Goal: Transaction & Acquisition: Subscribe to service/newsletter

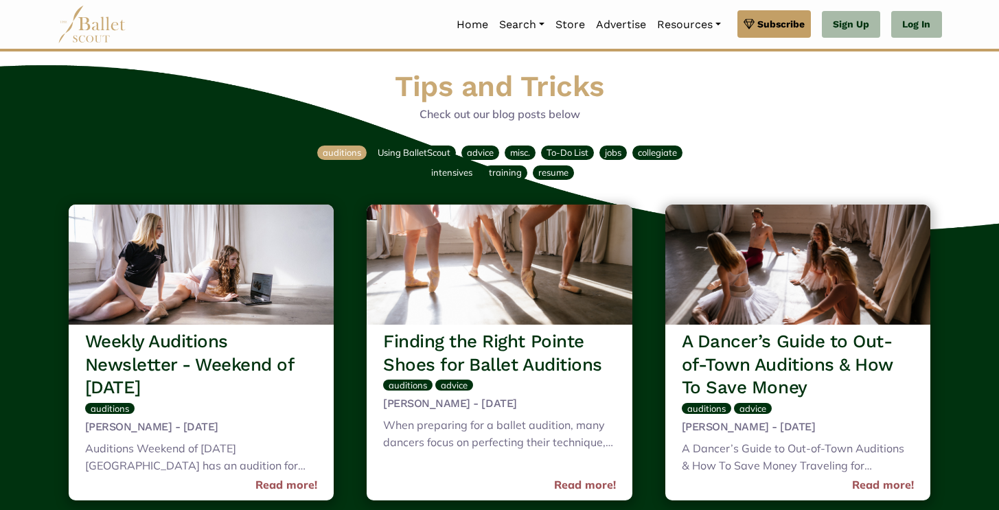
scroll to position [6764, 0]
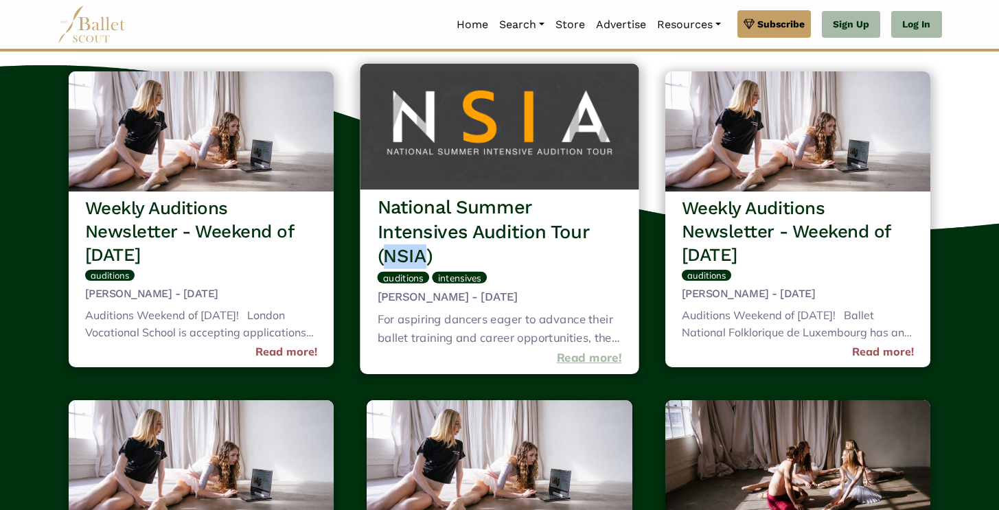
click at [595, 358] on link "Read more!" at bounding box center [589, 358] width 65 height 19
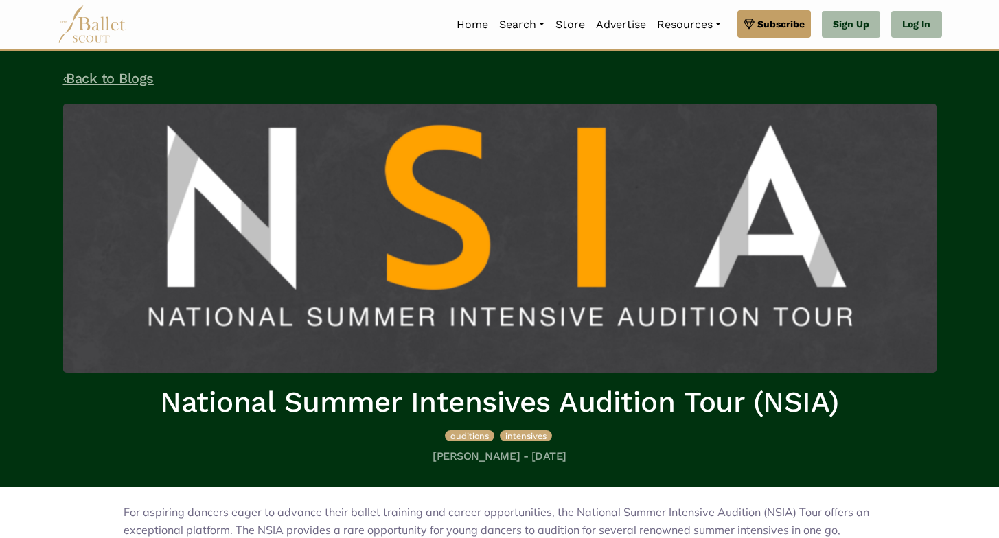
click at [100, 76] on link "‹ Back to Blogs" at bounding box center [108, 78] width 91 height 16
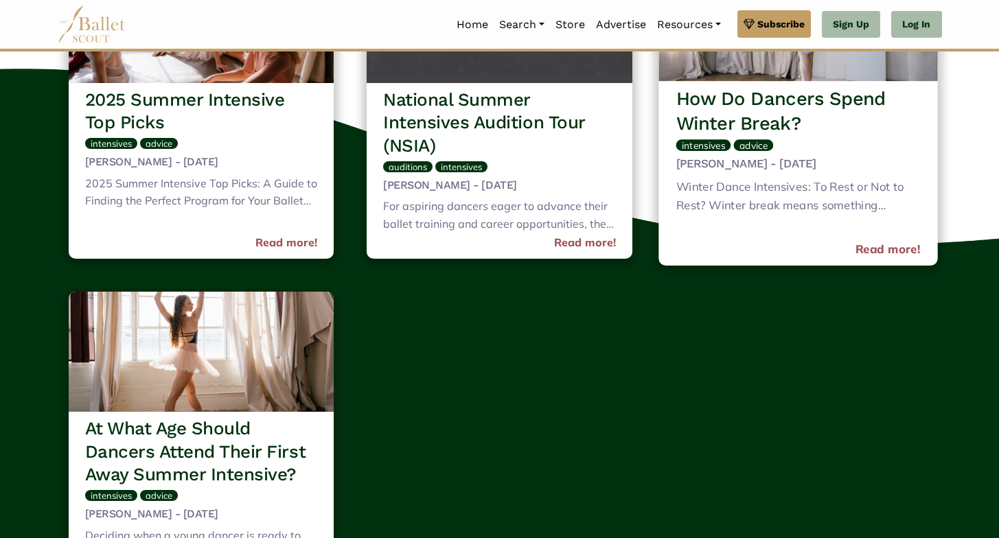
scroll to position [1528, 0]
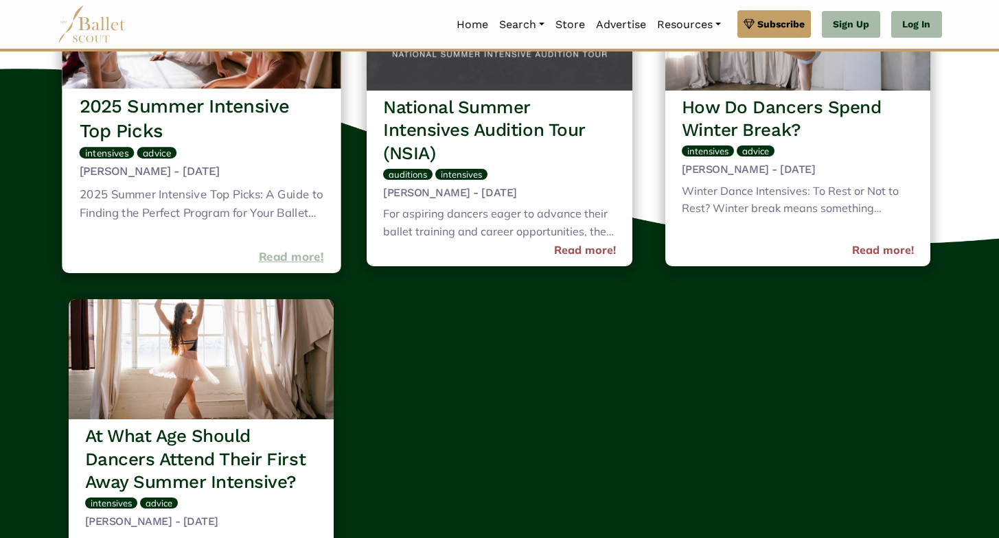
click at [286, 255] on link "Read more!" at bounding box center [290, 257] width 65 height 19
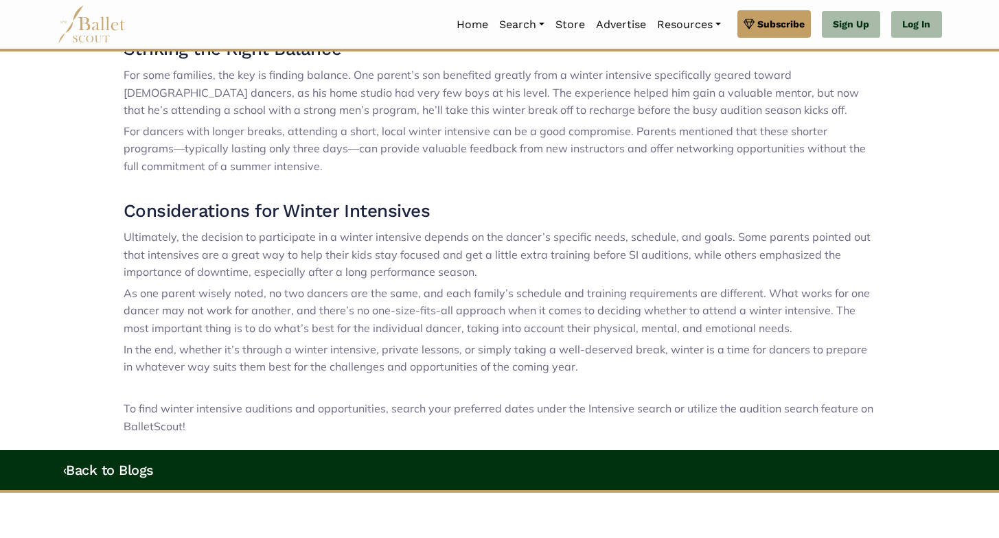
scroll to position [1045, 0]
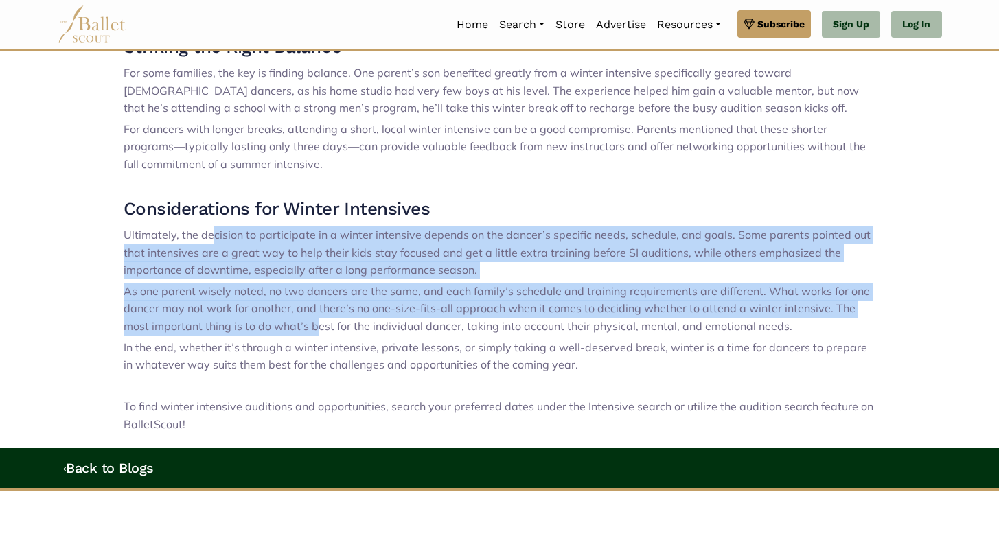
drag, startPoint x: 211, startPoint y: 244, endPoint x: 291, endPoint y: 318, distance: 108.4
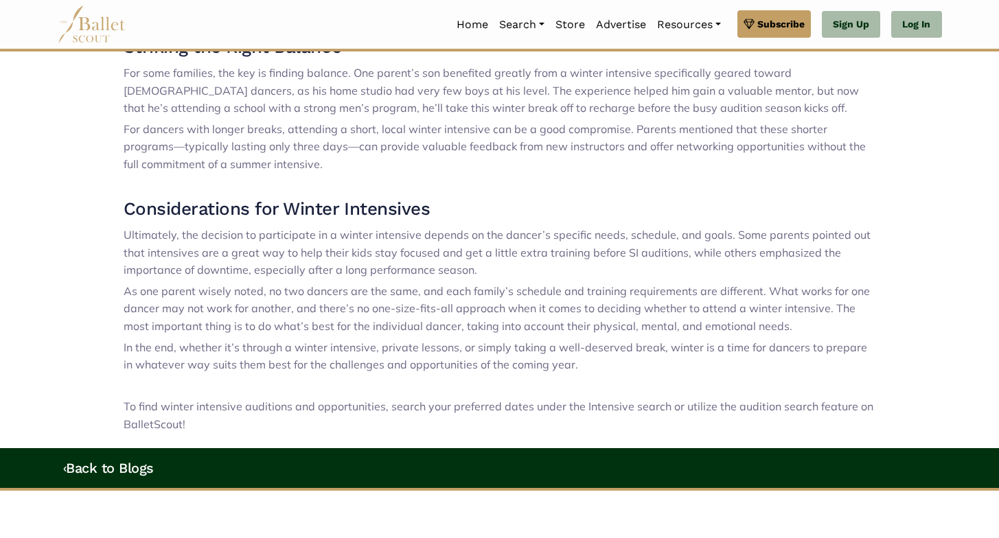
click at [291, 319] on p "As one parent wisely noted, no two dancers are the same, and each family’s sche…" at bounding box center [500, 309] width 753 height 53
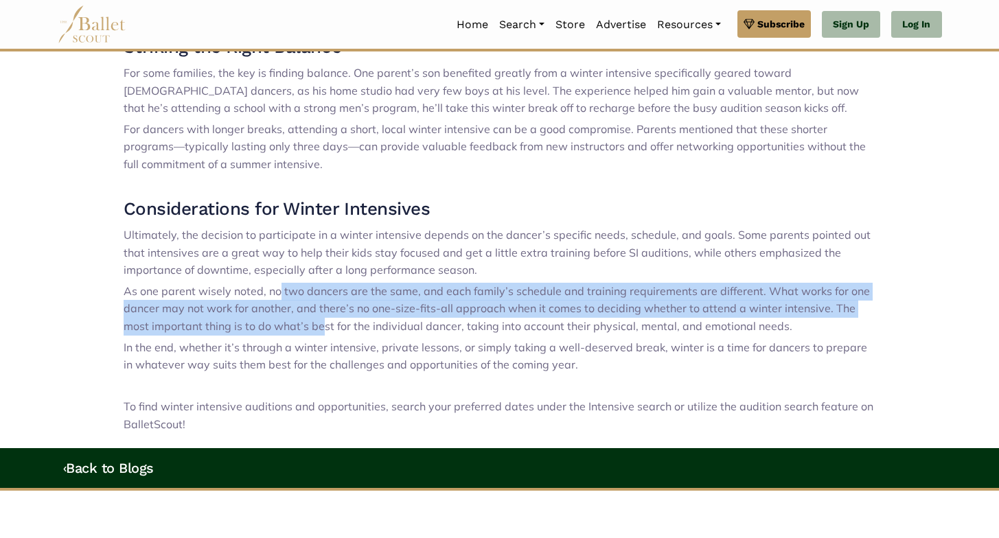
drag, startPoint x: 294, startPoint y: 334, endPoint x: 281, endPoint y: 286, distance: 50.5
click at [281, 286] on span "As one parent wisely noted, no two dancers are the same, and each family’s sche…" at bounding box center [497, 308] width 747 height 49
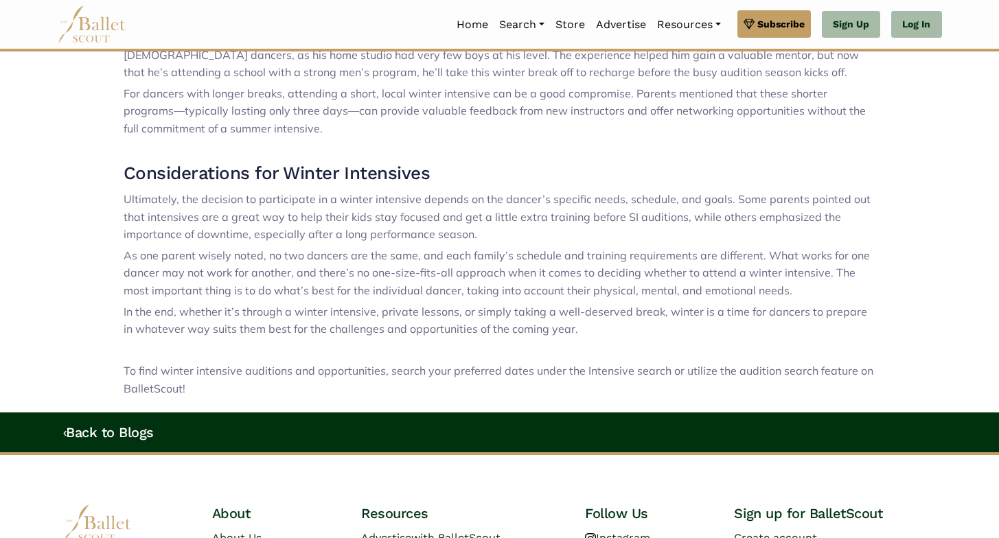
scroll to position [1091, 0]
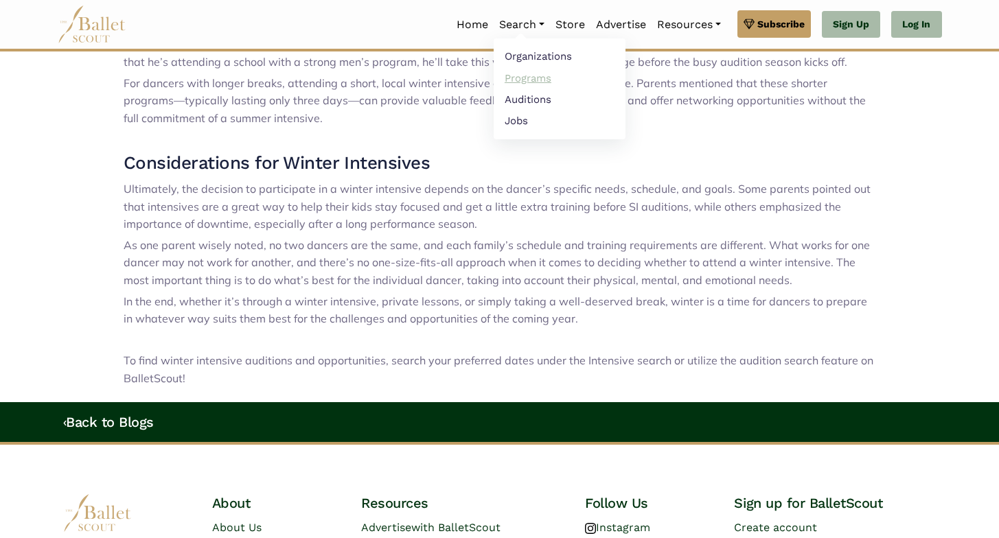
click at [534, 78] on link "Programs" at bounding box center [560, 77] width 132 height 21
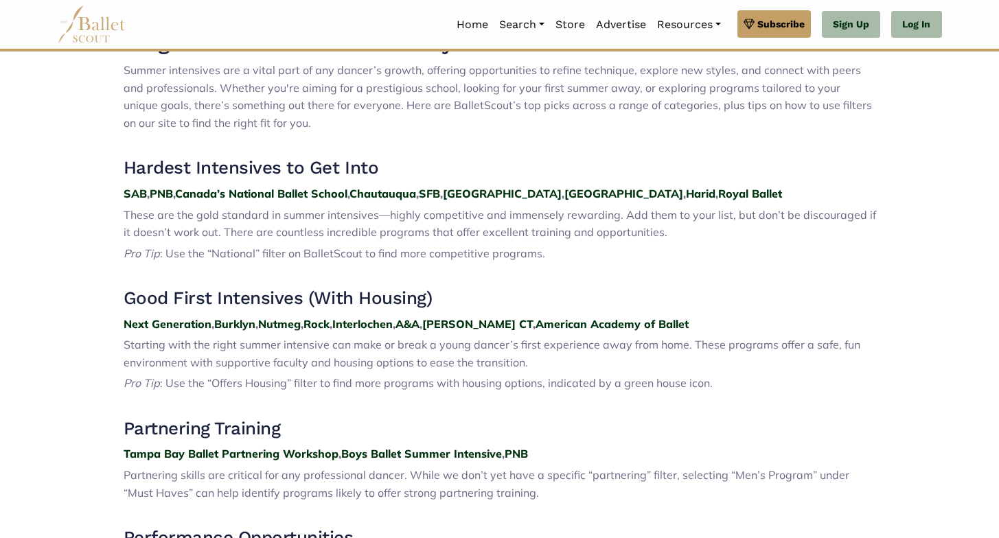
scroll to position [505, 0]
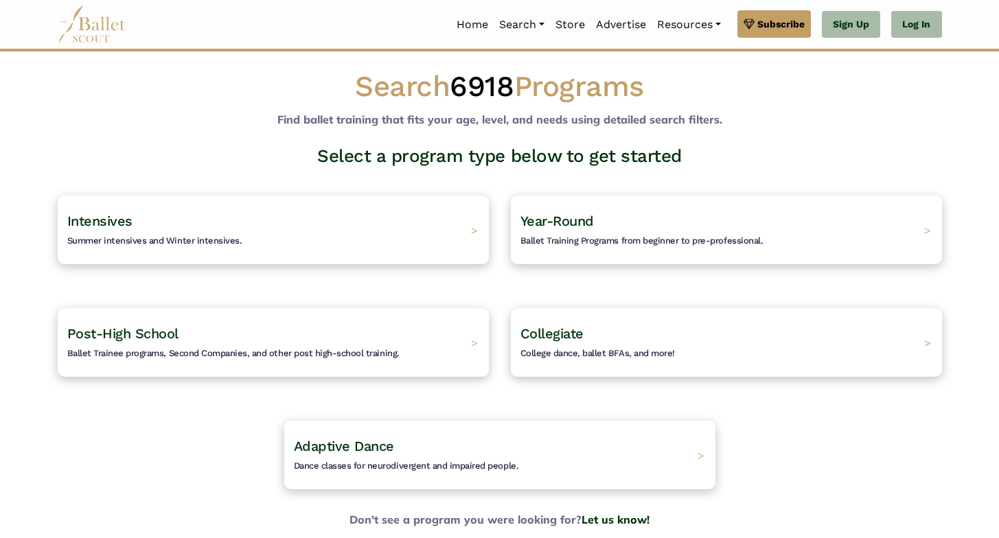
scroll to position [16, 0]
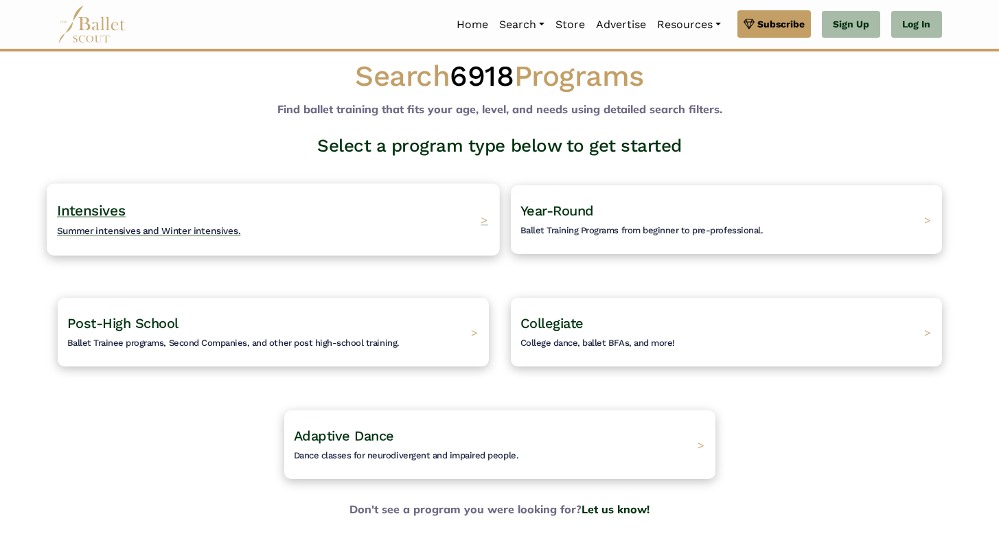
click at [418, 203] on div "Intensives Summer intensives and Winter intensives. >" at bounding box center [273, 219] width 453 height 72
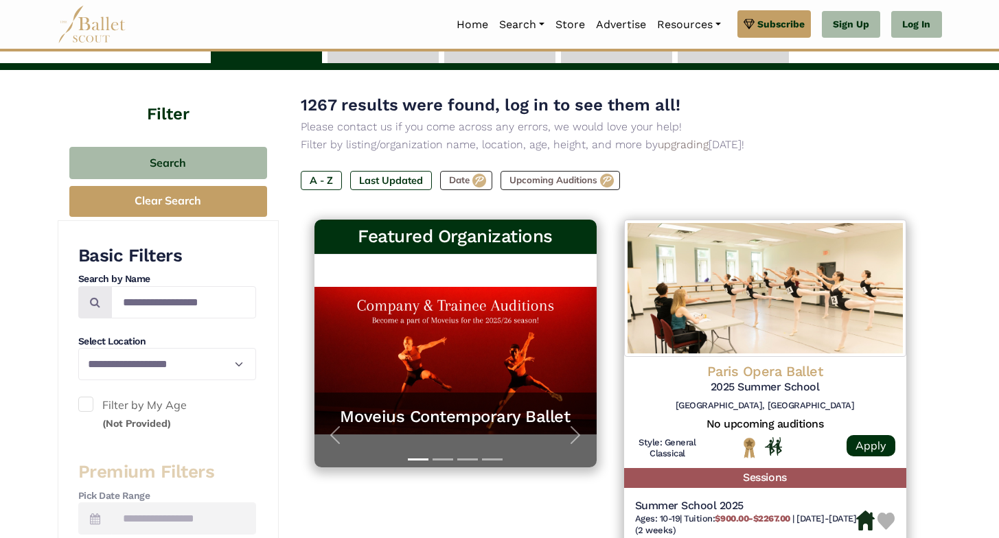
scroll to position [106, 0]
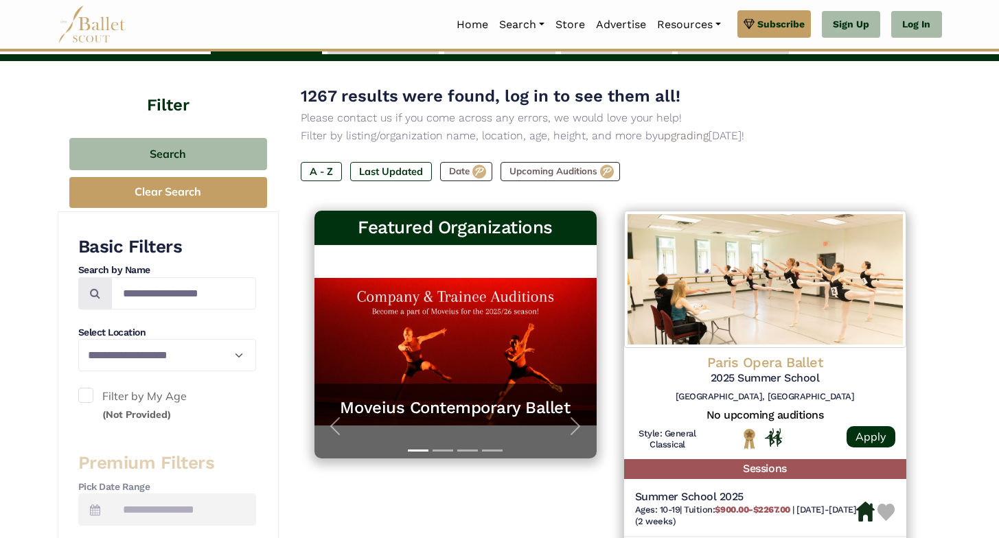
click at [100, 398] on label "Filter by My Age (Not Provided)" at bounding box center [167, 405] width 178 height 35
click at [97, 398] on label "Filter by My Age (Not Provided)" at bounding box center [167, 405] width 178 height 35
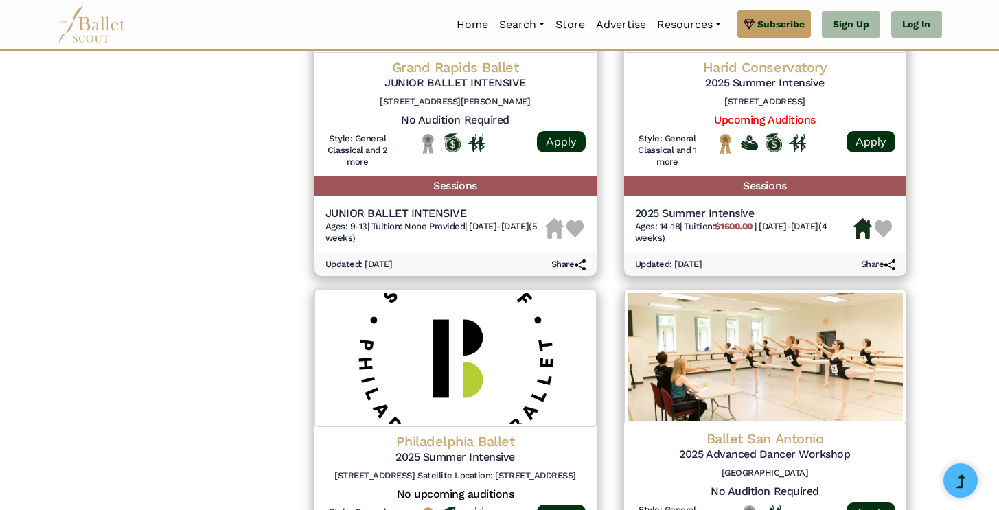
scroll to position [1994, 0]
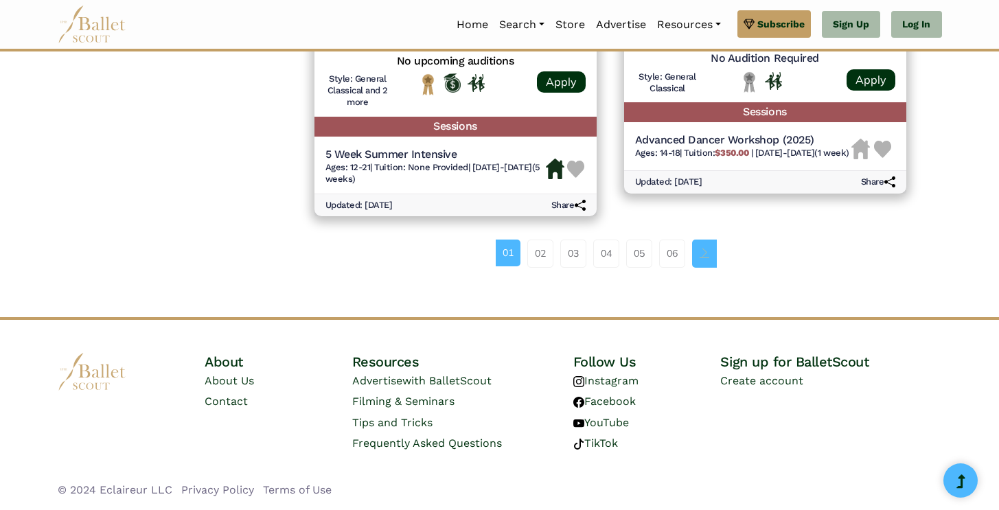
click at [705, 256] on span "Page navigation example" at bounding box center [705, 253] width 10 height 10
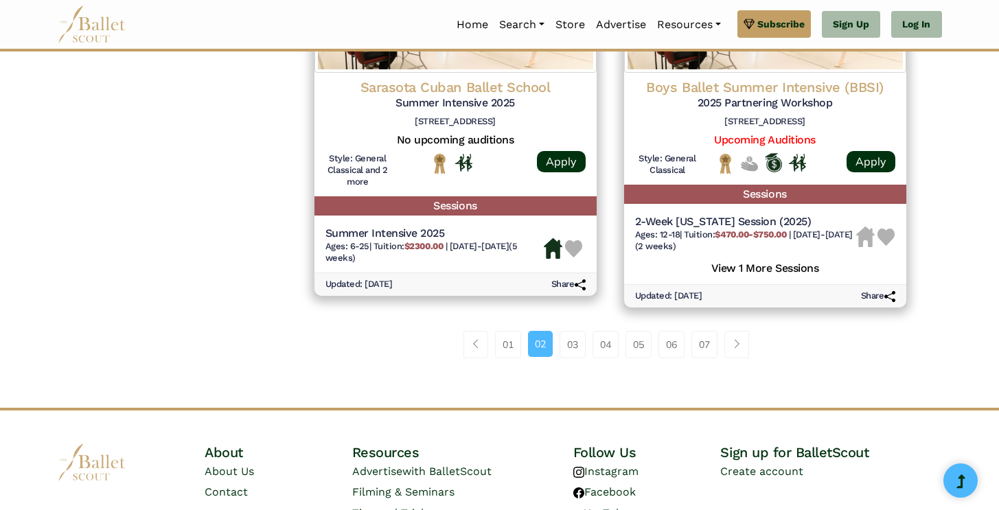
scroll to position [2067, 0]
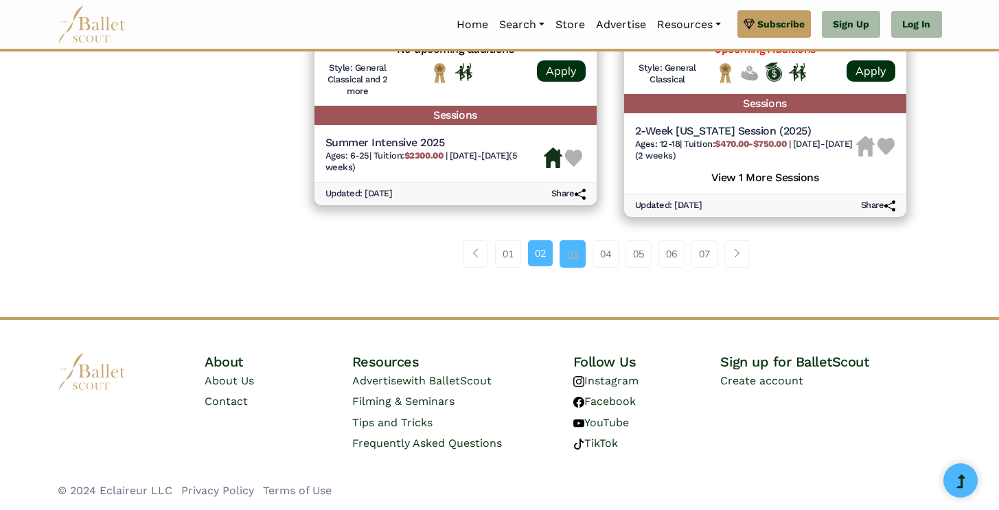
click at [565, 256] on link "03" at bounding box center [573, 253] width 26 height 27
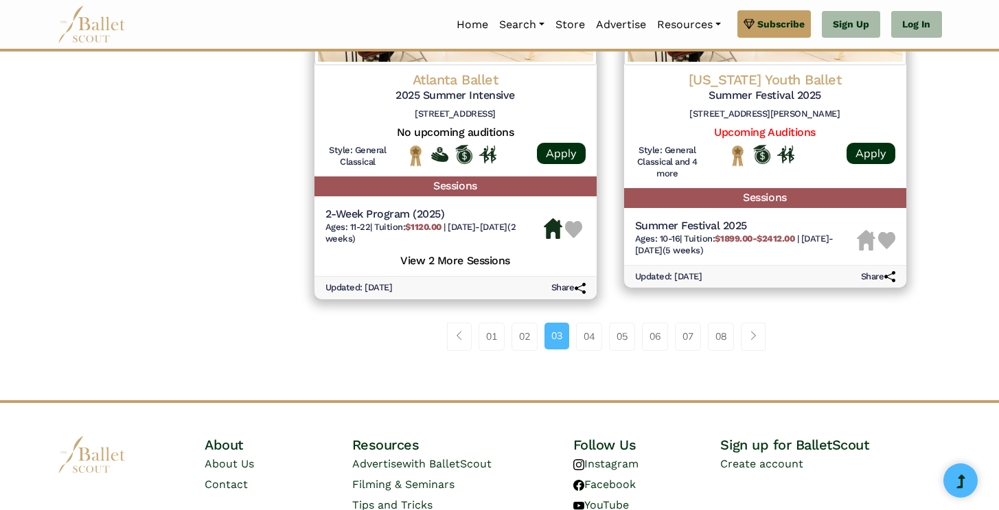
scroll to position [2006, 0]
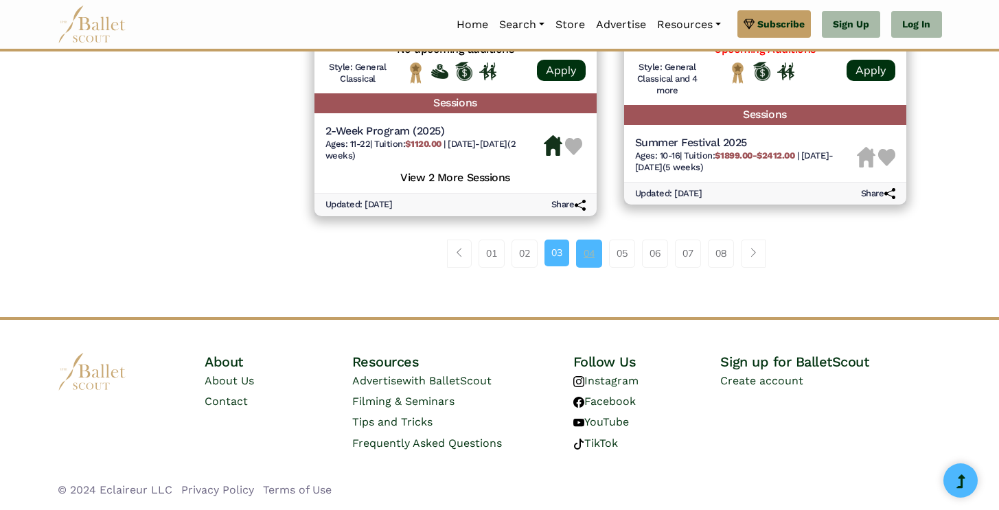
click at [591, 252] on link "04" at bounding box center [589, 253] width 26 height 27
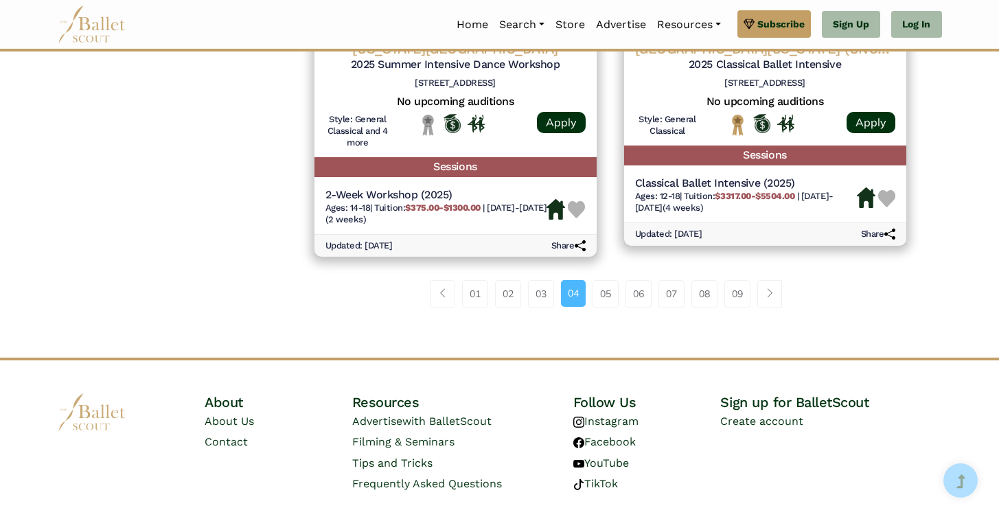
scroll to position [2006, 0]
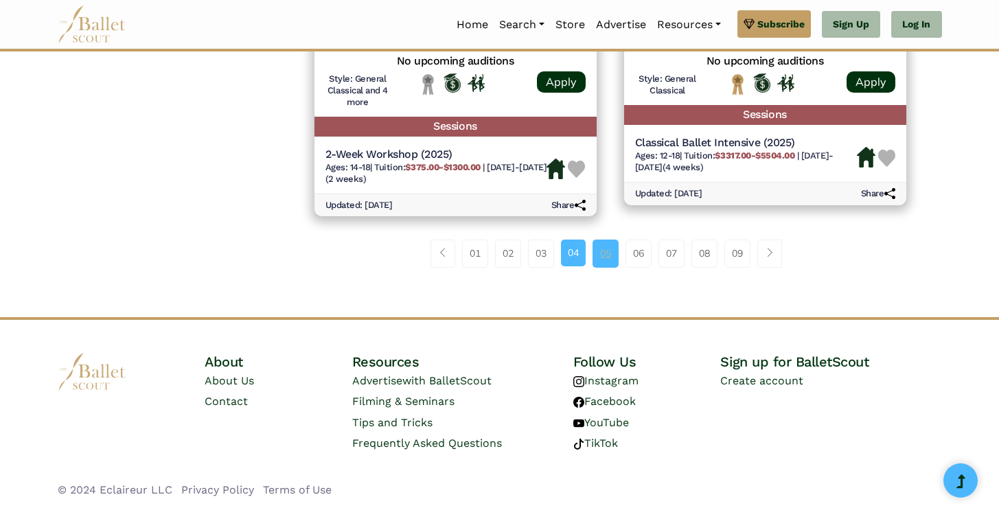
click at [608, 259] on link "05" at bounding box center [606, 253] width 26 height 27
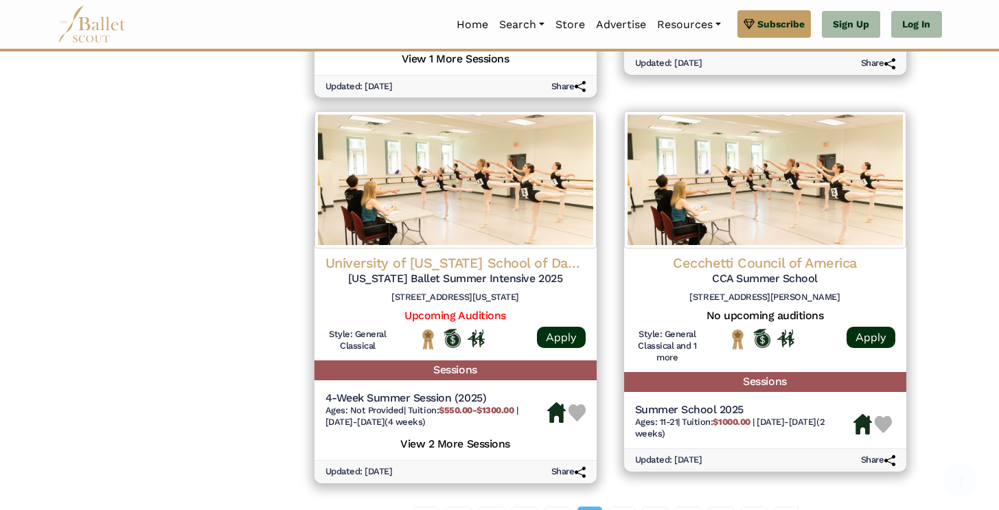
scroll to position [2043, 0]
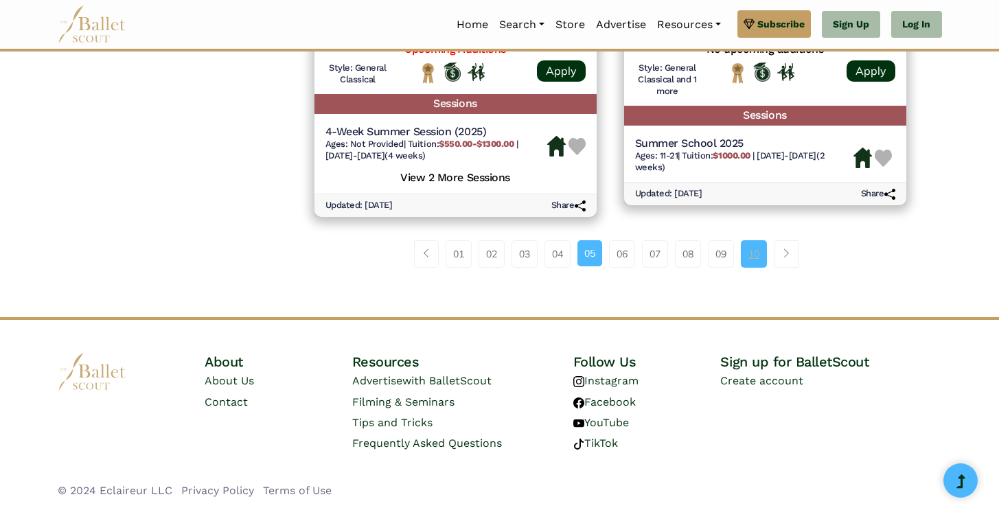
click at [747, 251] on link "10" at bounding box center [754, 253] width 26 height 27
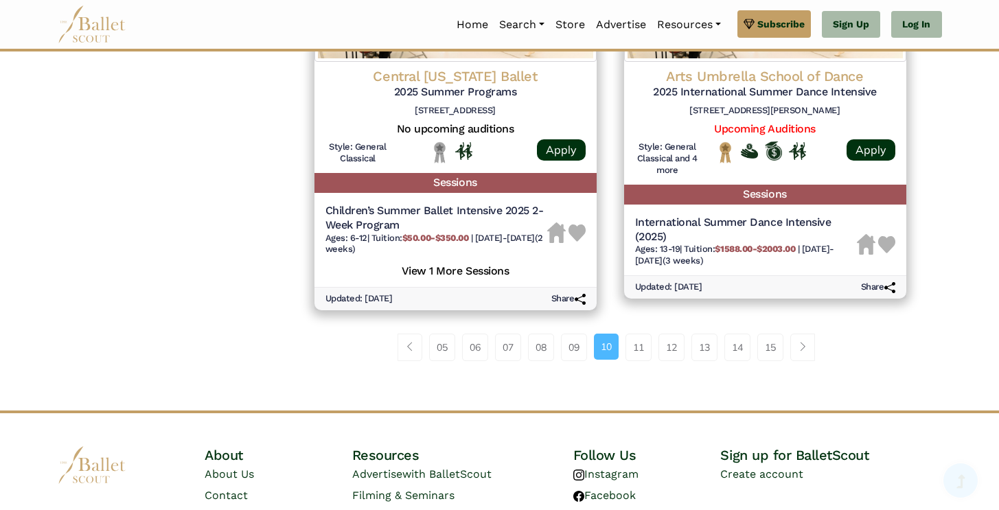
scroll to position [2031, 0]
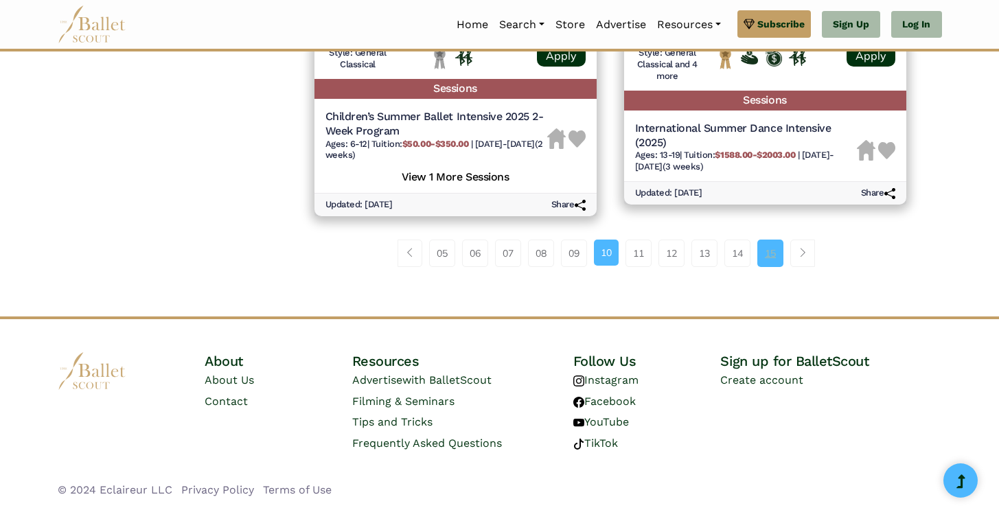
click at [770, 253] on link "15" at bounding box center [771, 253] width 26 height 27
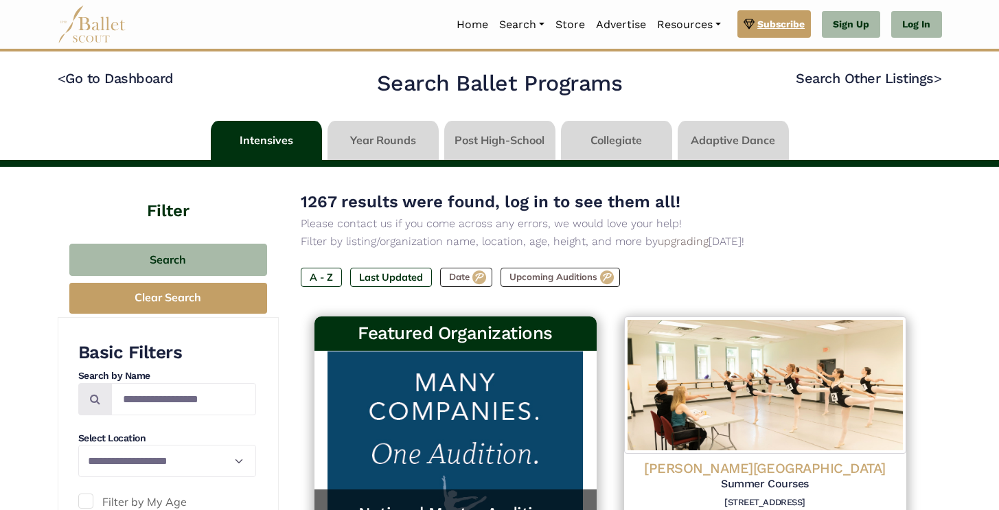
click at [779, 21] on span "Subscribe" at bounding box center [781, 23] width 47 height 15
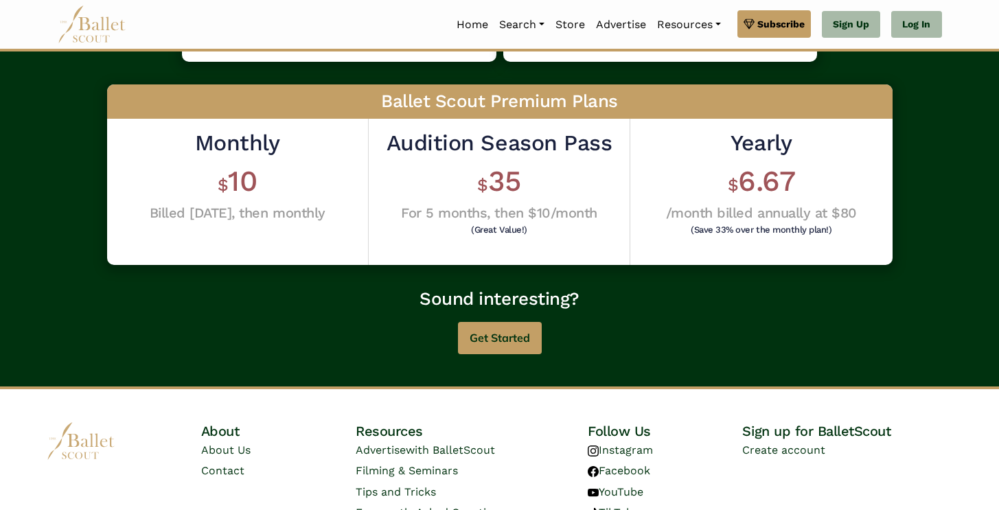
scroll to position [372, 0]
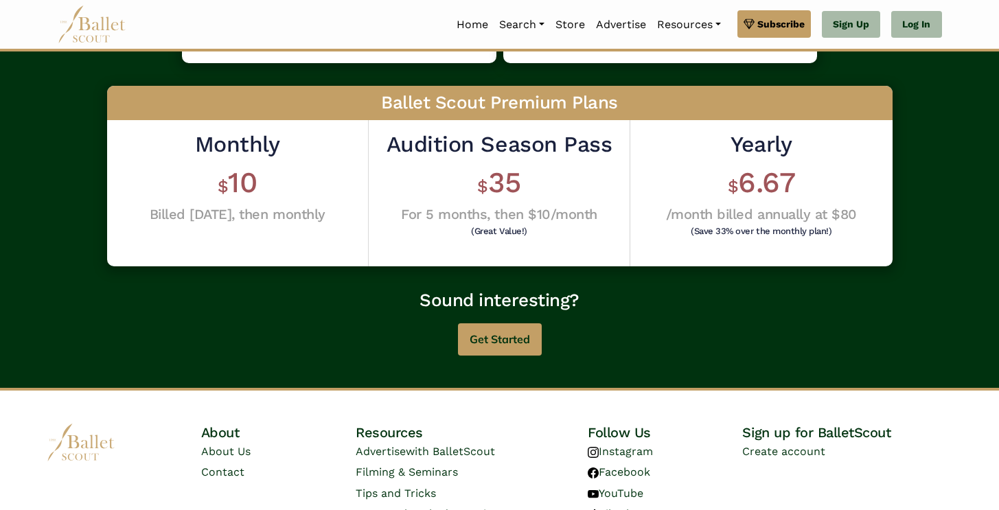
click at [541, 216] on h4 "For 5 months, then $10/month" at bounding box center [499, 214] width 225 height 18
click at [499, 214] on h4 "For 5 months, then $10/month" at bounding box center [499, 214] width 225 height 18
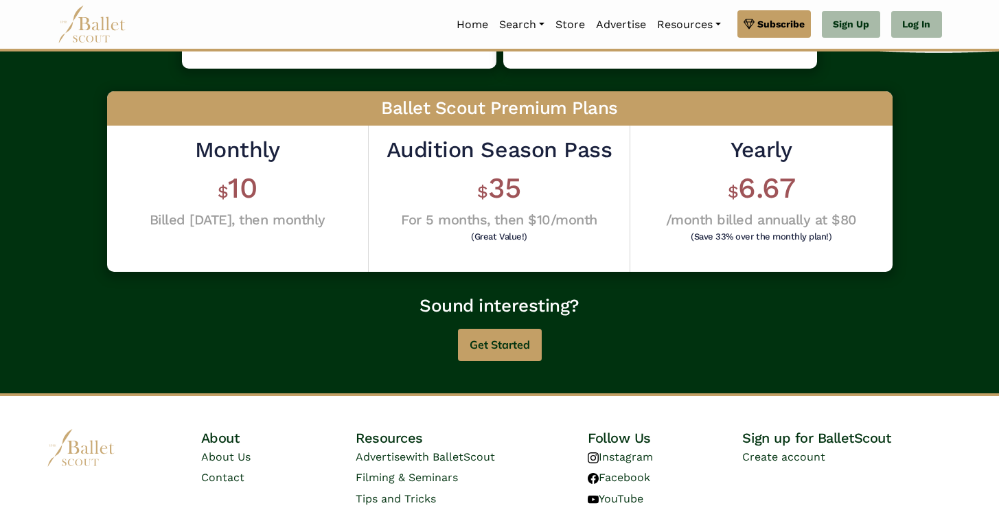
scroll to position [442, 0]
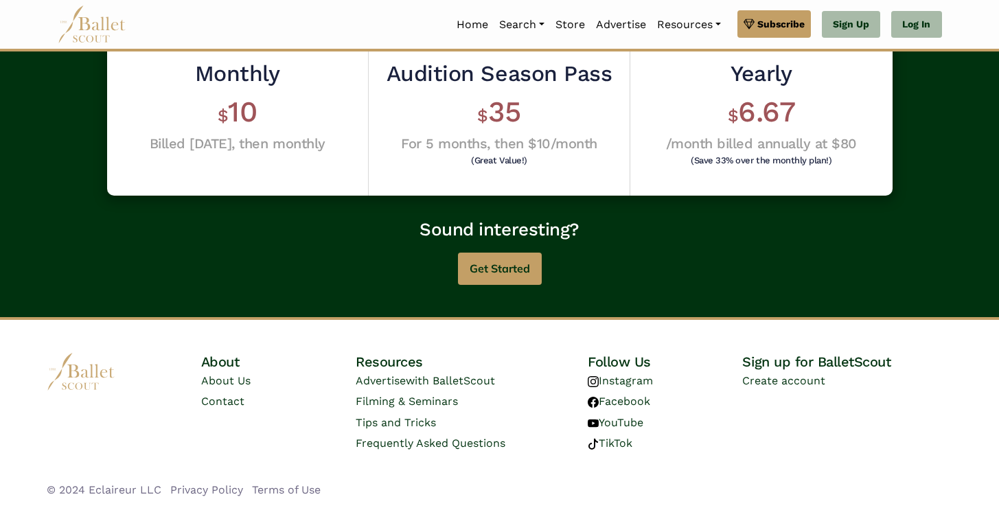
click at [497, 288] on div "Full access to our database of hundreds of listings Get full access to our data…" at bounding box center [499, 6] width 999 height 624
click at [501, 274] on button "Get Started" at bounding box center [500, 269] width 84 height 32
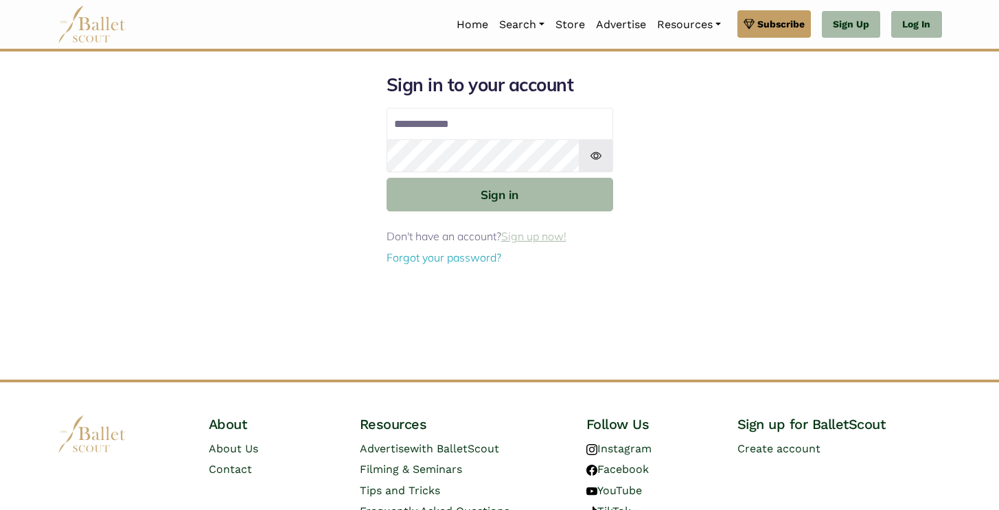
click at [539, 239] on link "Sign up now!" at bounding box center [533, 236] width 65 height 14
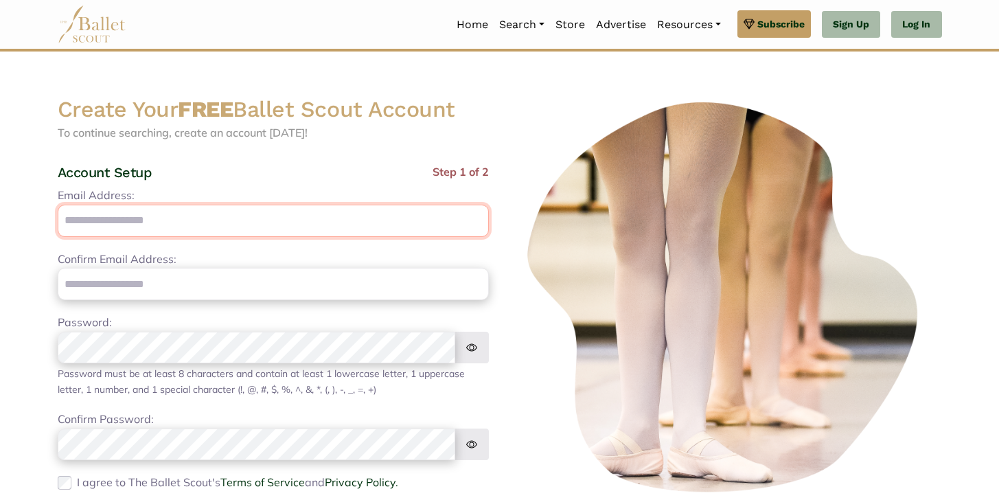
click at [309, 225] on input "Email Address:" at bounding box center [273, 221] width 431 height 32
type input "**********"
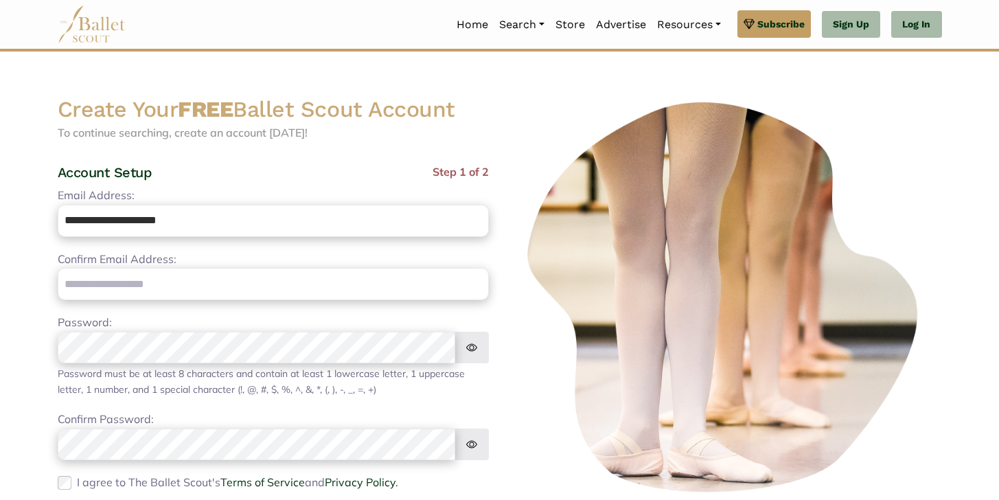
click at [325, 170] on div "Account Setup Step 1 of 2" at bounding box center [273, 174] width 431 height 23
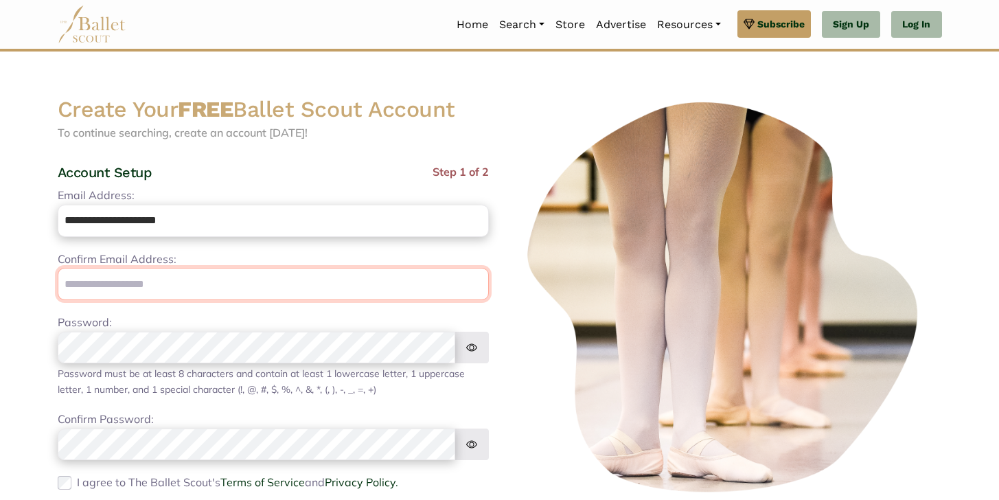
click at [185, 291] on input "email" at bounding box center [273, 284] width 431 height 32
type input "**********"
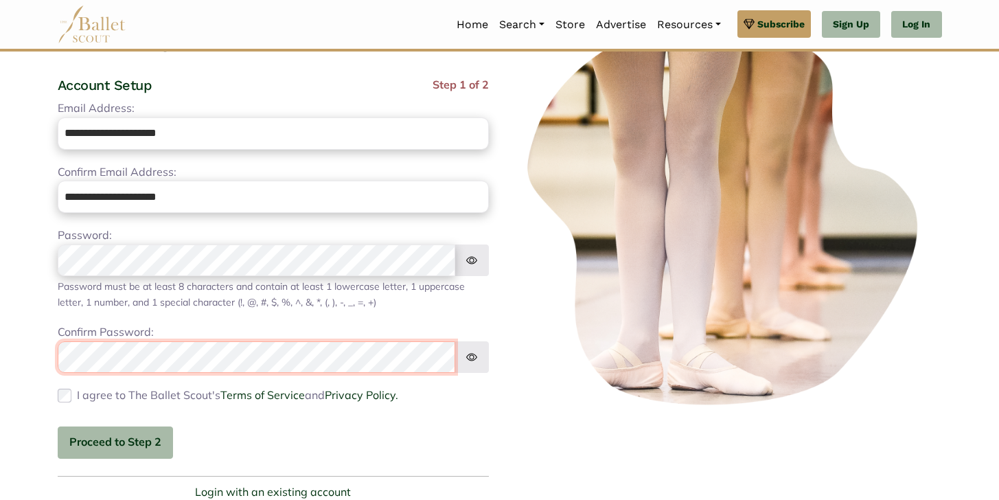
scroll to position [100, 0]
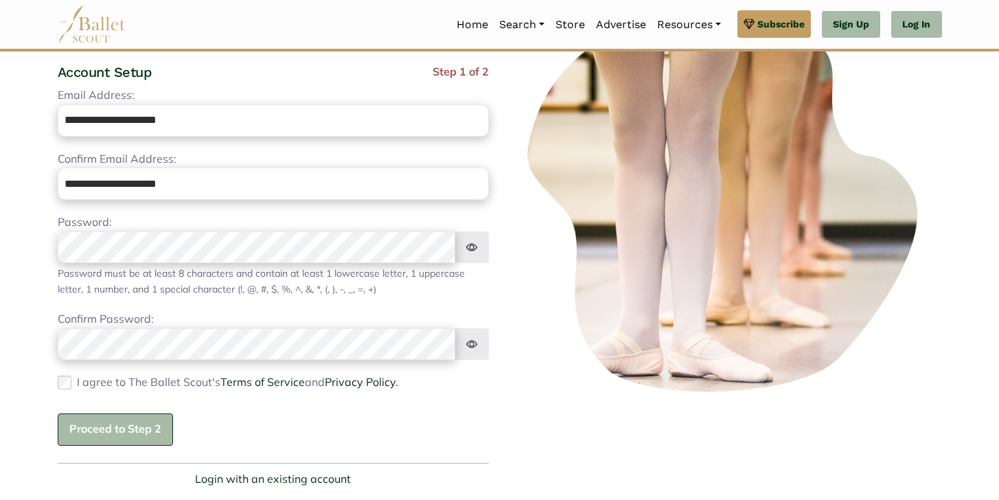
click at [108, 428] on button "Proceed to Step 2" at bounding box center [115, 429] width 115 height 32
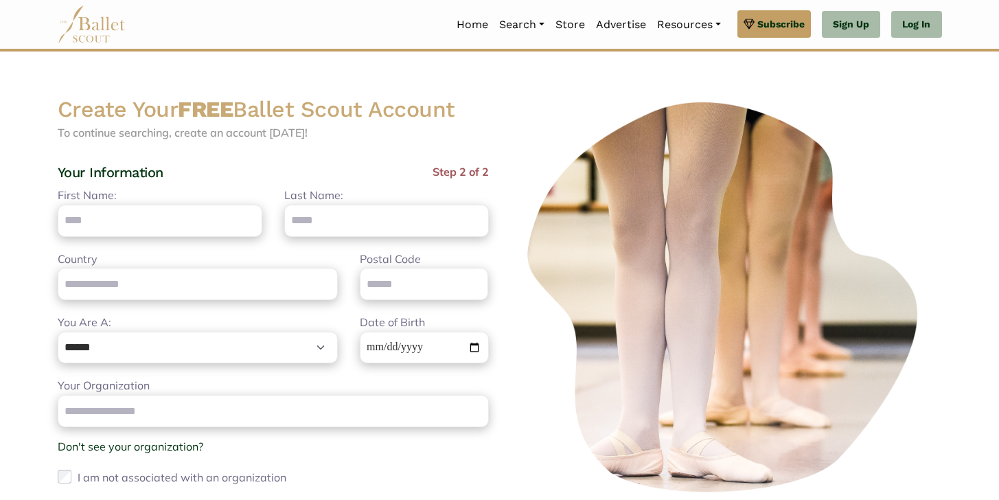
scroll to position [0, 0]
click at [136, 217] on input "First Name:" at bounding box center [160, 221] width 205 height 32
type input "****"
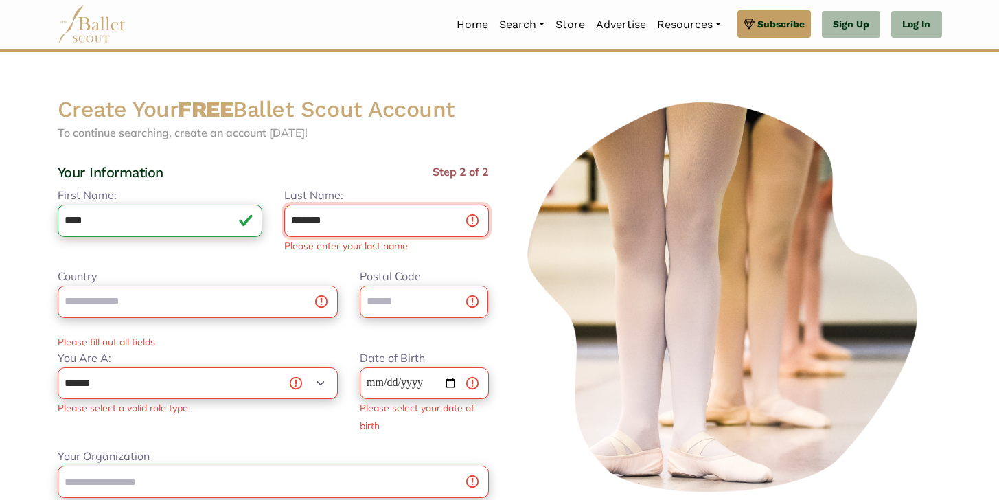
type input "*******"
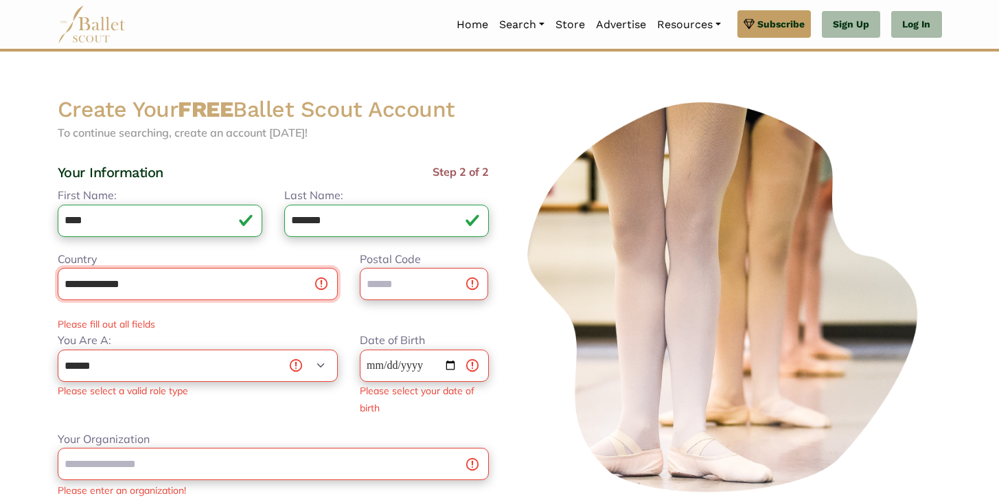
type input "**********"
click at [385, 293] on input "Postal Code" at bounding box center [424, 284] width 129 height 32
click at [308, 283] on input "**********" at bounding box center [198, 284] width 280 height 32
drag, startPoint x: 174, startPoint y: 289, endPoint x: 6, endPoint y: 289, distance: 167.6
click at [58, 289] on input "**********" at bounding box center [198, 284] width 280 height 32
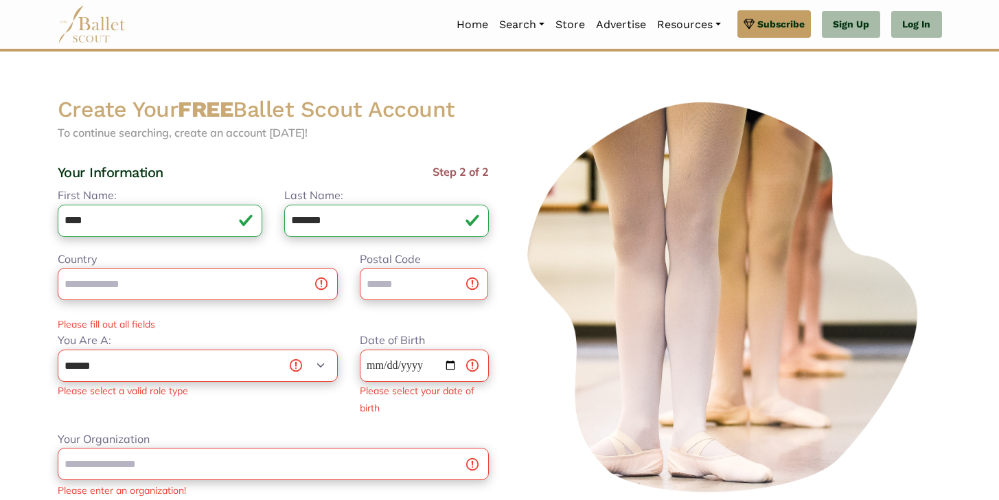
click at [144, 258] on div "Country" at bounding box center [198, 275] width 302 height 49
click at [327, 291] on input "Country" at bounding box center [198, 284] width 280 height 32
click at [254, 286] on input "Country" at bounding box center [198, 284] width 280 height 32
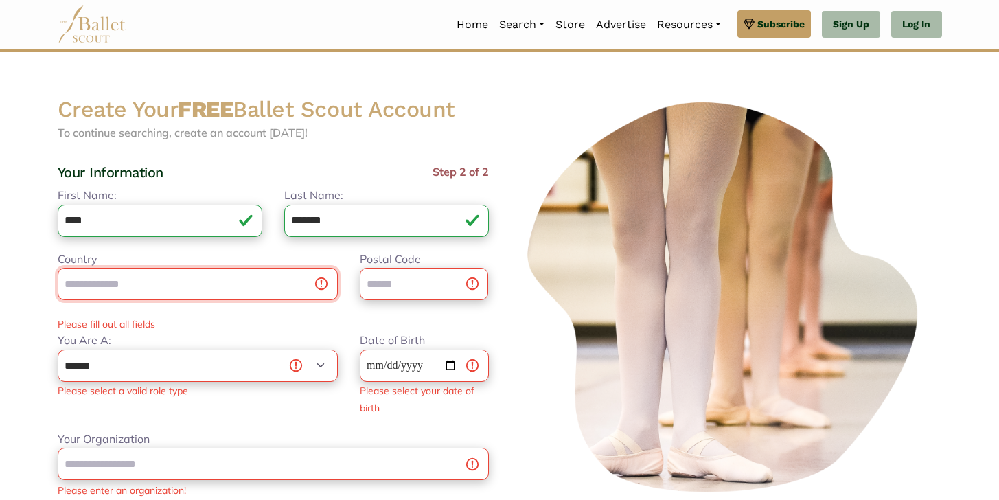
type input "**"
type input "**********"
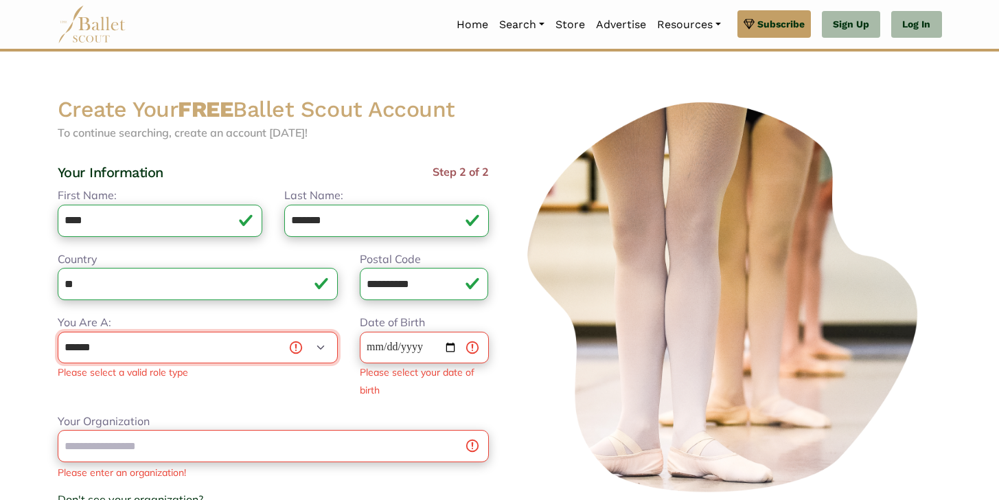
select select "***"
click option "******" at bounding box center [0, 0] width 0 height 0
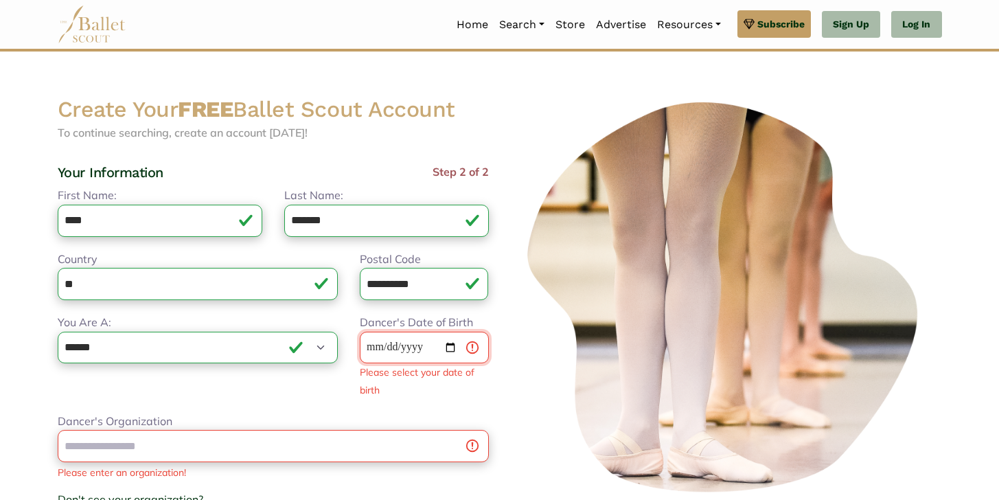
click at [393, 346] on input "Dancer's Date of Birth" at bounding box center [424, 348] width 129 height 32
click at [381, 345] on input "Dancer's Date of Birth" at bounding box center [424, 348] width 129 height 32
type input "**********"
click at [288, 391] on div "**********" at bounding box center [273, 387] width 431 height 400
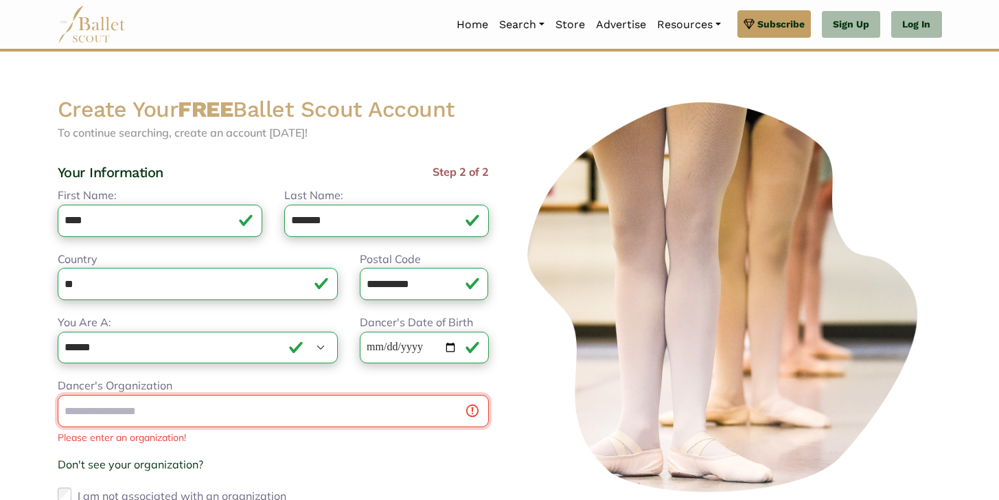
click at [240, 413] on input "Dancer's Organization" at bounding box center [273, 411] width 431 height 32
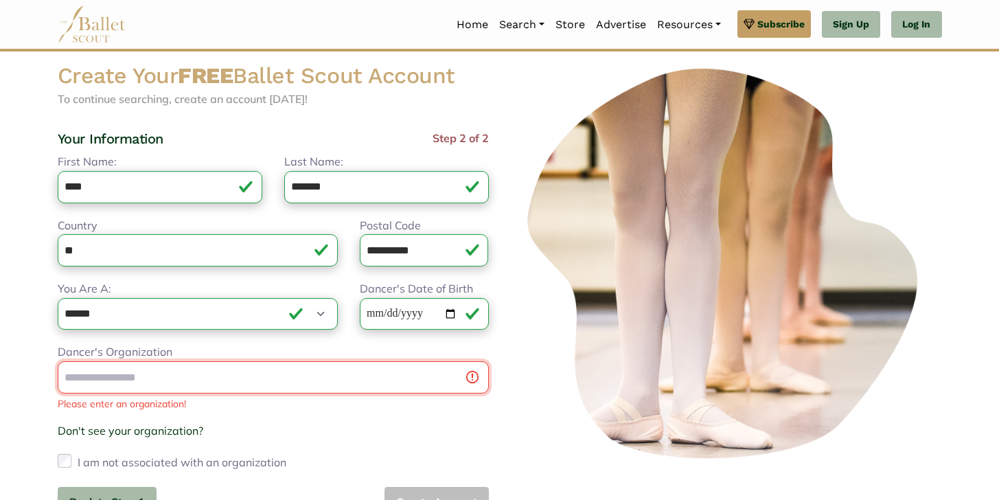
scroll to position [35, 0]
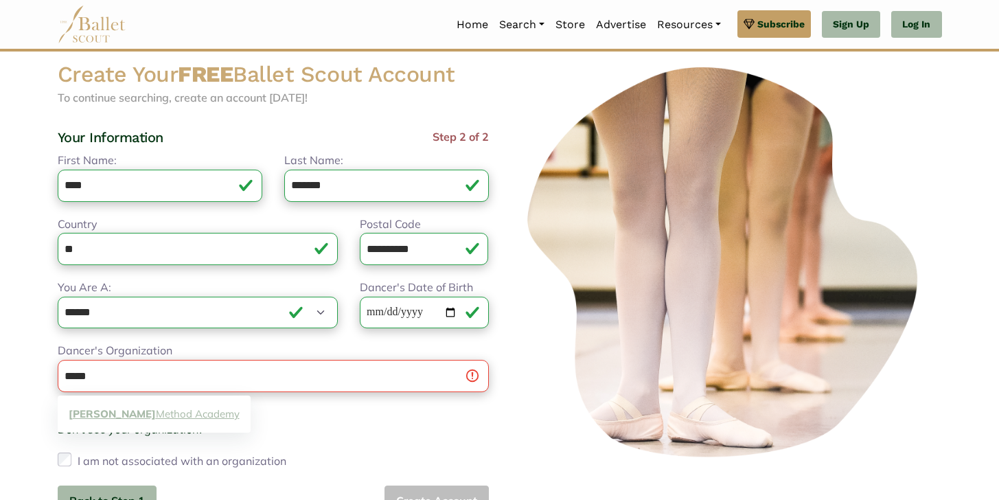
click at [148, 409] on link "Seber Method Academy" at bounding box center [154, 413] width 193 height 21
type input "**********"
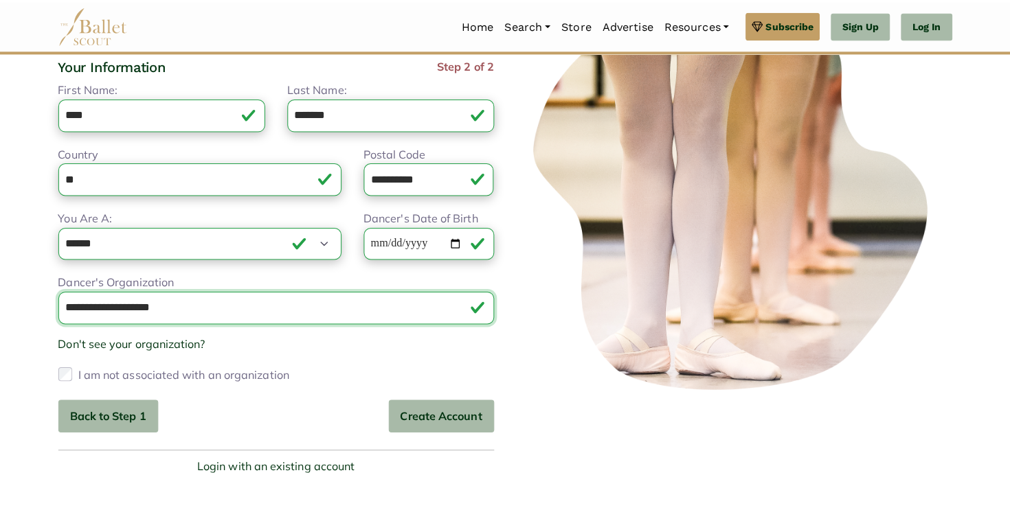
scroll to position [110, 0]
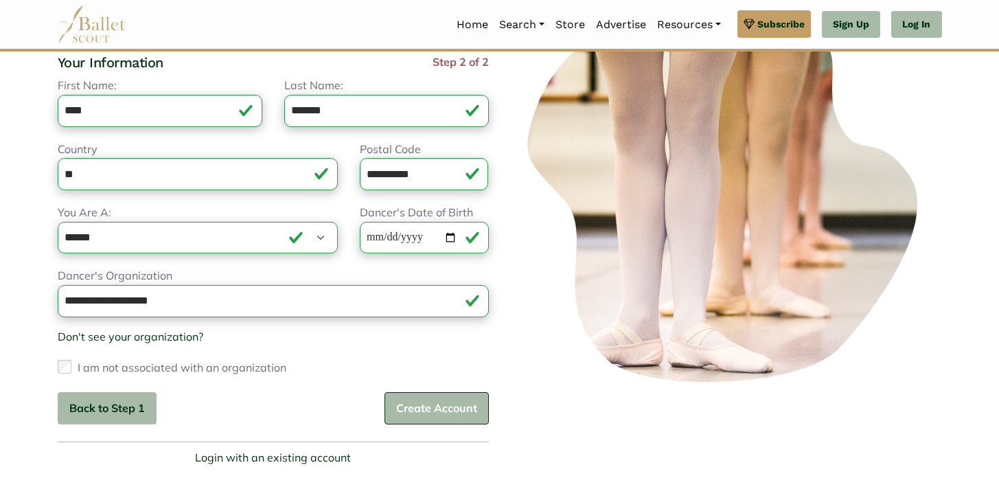
click at [419, 417] on button "Create Account" at bounding box center [437, 408] width 104 height 32
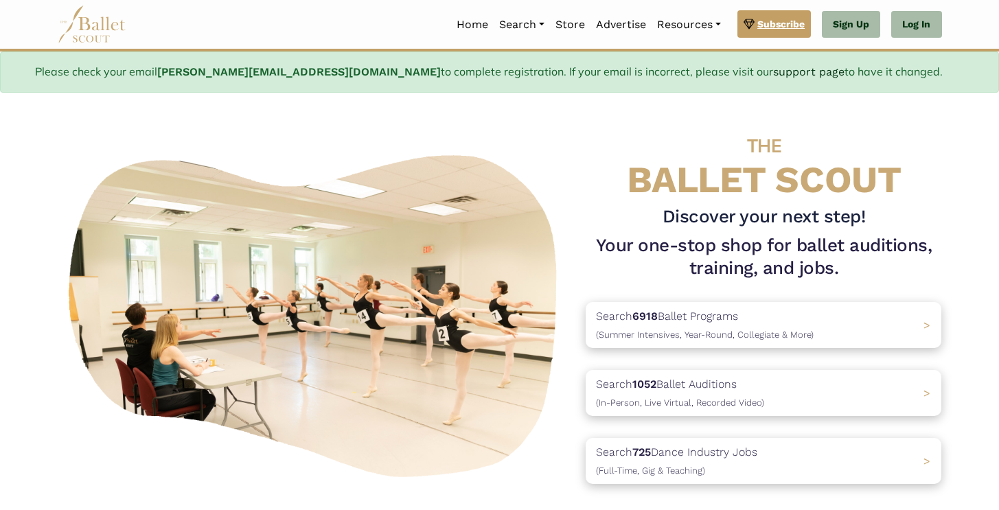
click at [760, 36] on link "Subscribe" at bounding box center [774, 23] width 73 height 27
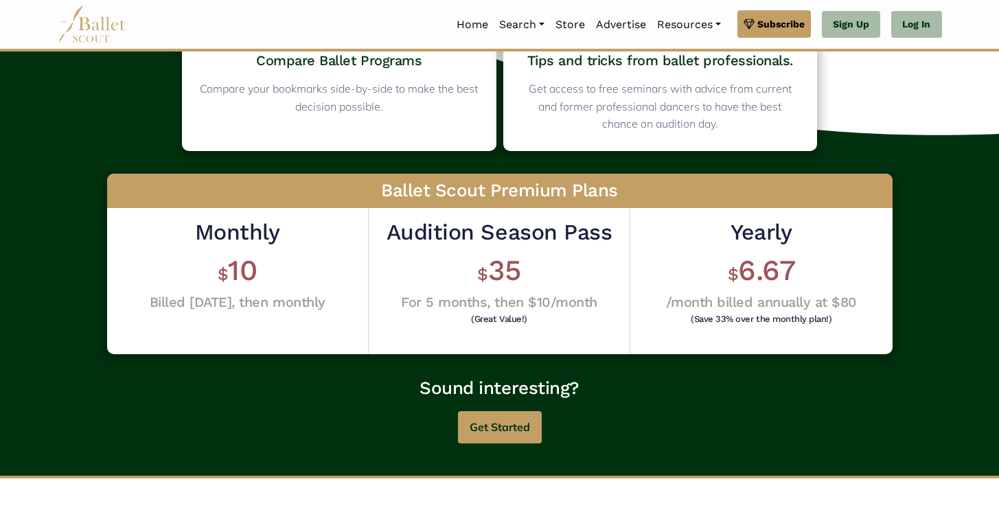
scroll to position [336, 0]
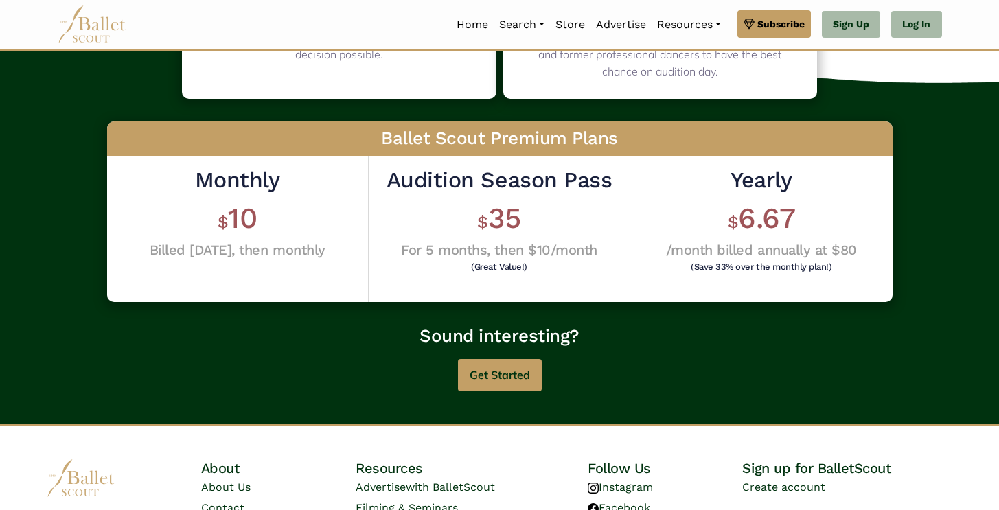
click at [499, 177] on h2 "Audition Season Pass" at bounding box center [499, 180] width 225 height 29
click at [515, 280] on div "Audition Season Pass $ 35 For 5 months, then $10/month (Great Value!)" at bounding box center [500, 229] width 262 height 146
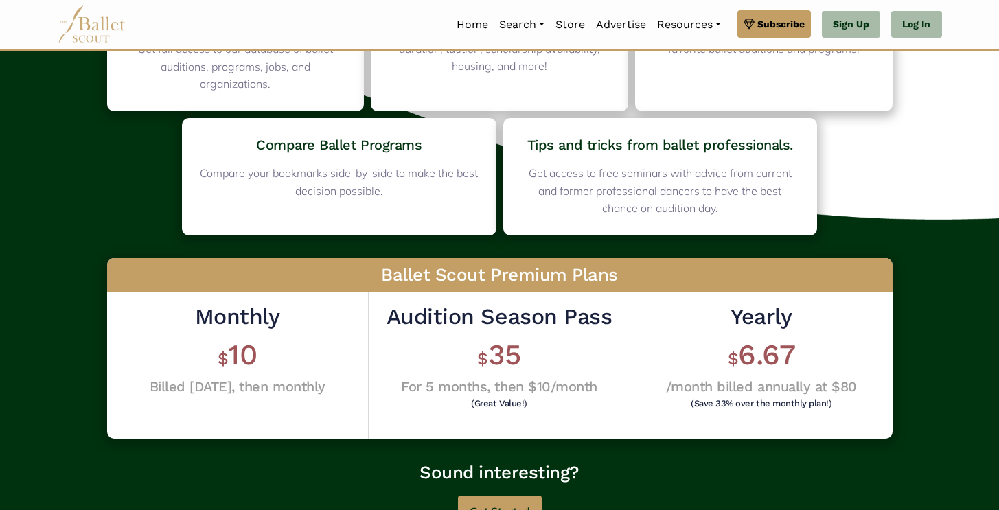
scroll to position [0, 0]
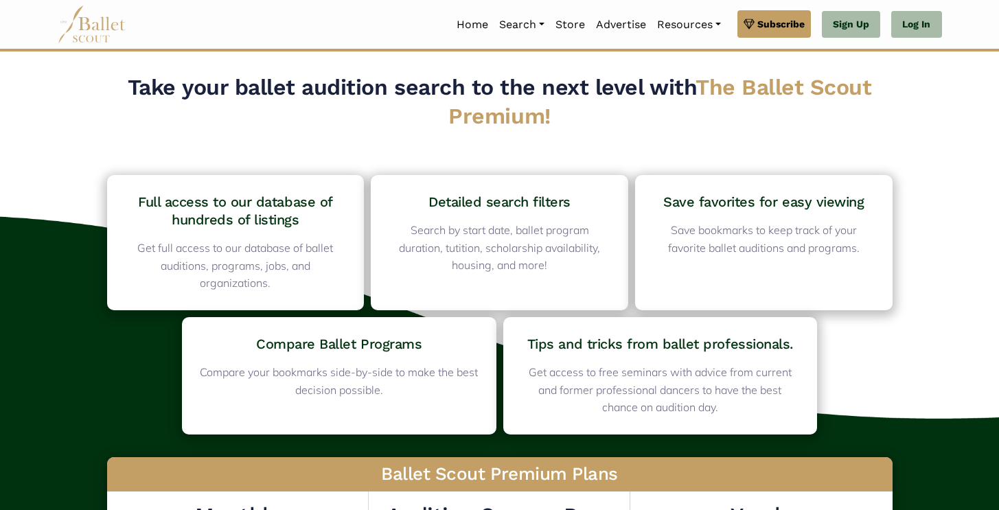
click at [498, 123] on span "The Ballet Scout Premium!" at bounding box center [659, 101] width 423 height 55
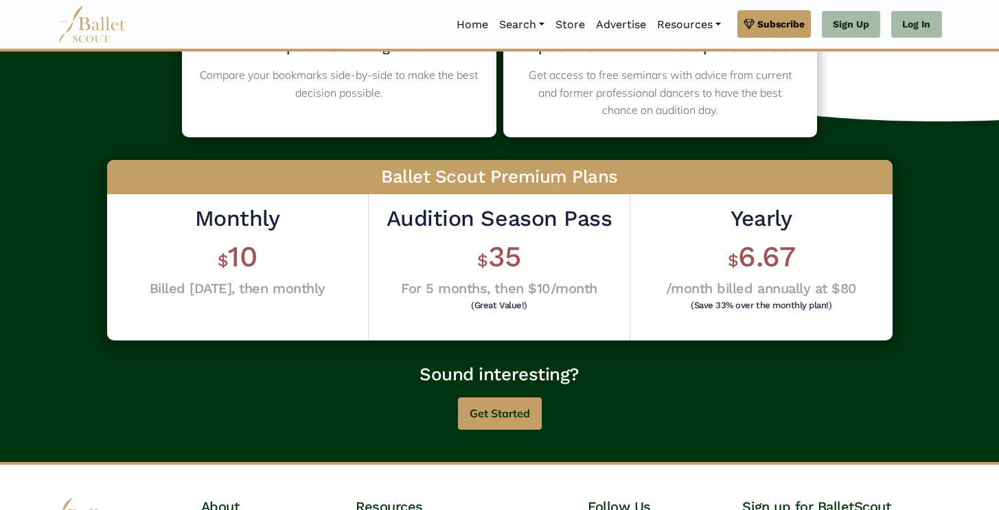
scroll to position [362, 0]
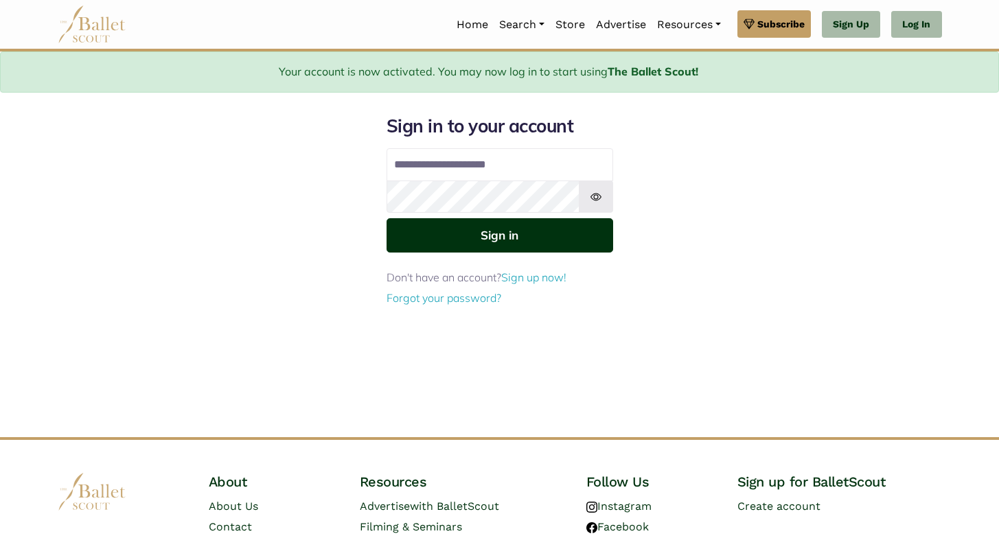
type input "**********"
click at [491, 240] on button "Sign in" at bounding box center [500, 235] width 227 height 34
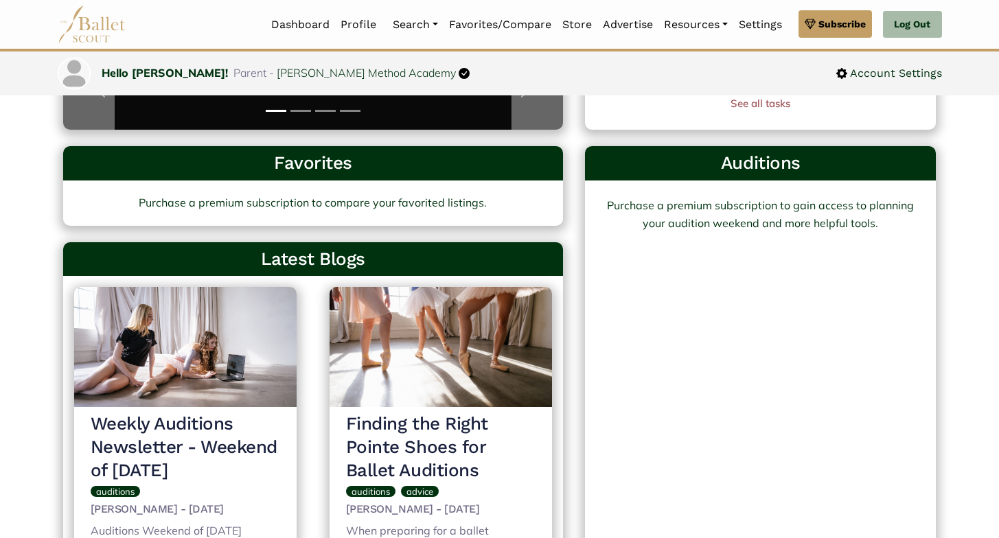
scroll to position [352, 0]
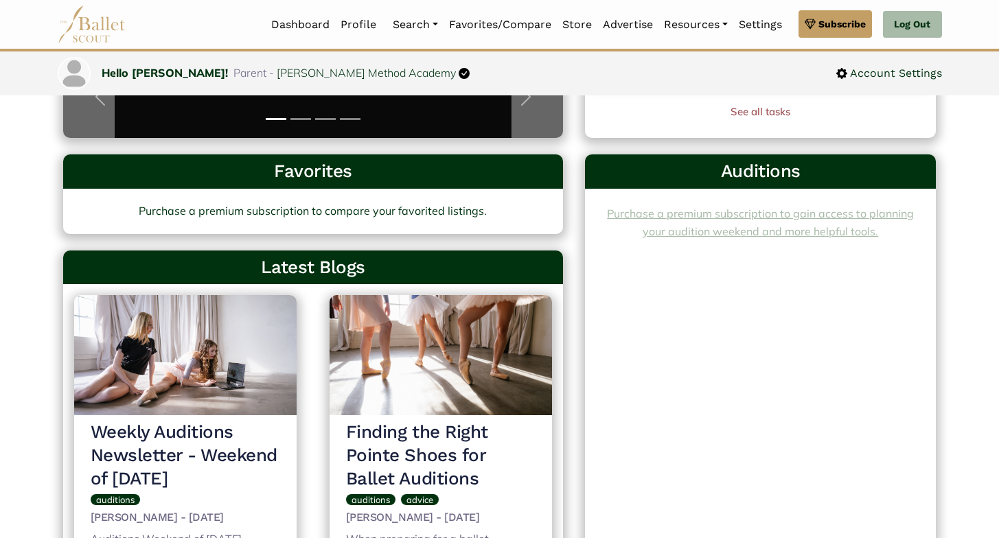
click at [714, 233] on link "Purchase a premium subscription to gain access to planning your audition weeken…" at bounding box center [760, 223] width 307 height 32
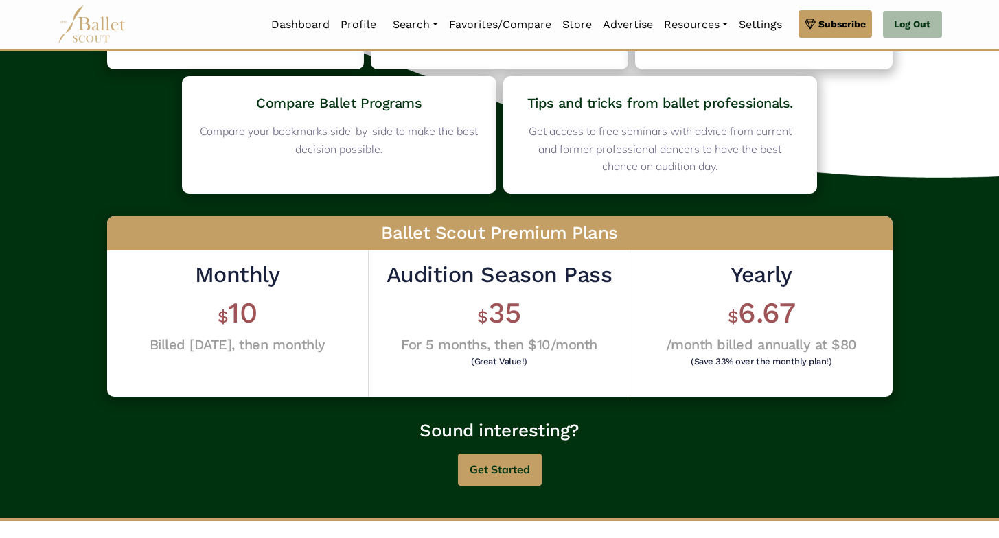
scroll to position [261, 0]
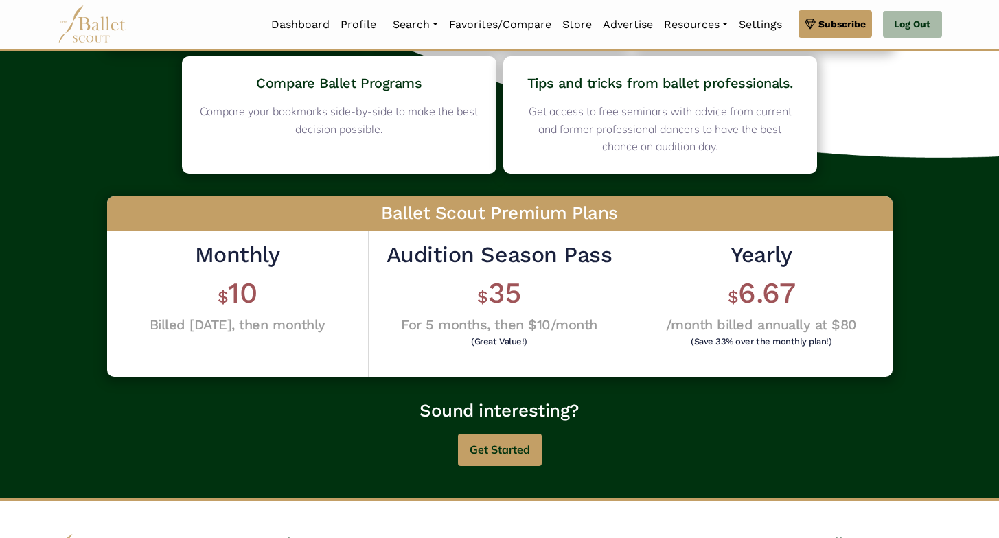
click at [477, 262] on h2 "Audition Season Pass" at bounding box center [499, 255] width 225 height 29
click at [483, 297] on span "$" at bounding box center [482, 297] width 11 height 20
click at [485, 448] on button "Get Started" at bounding box center [500, 450] width 84 height 32
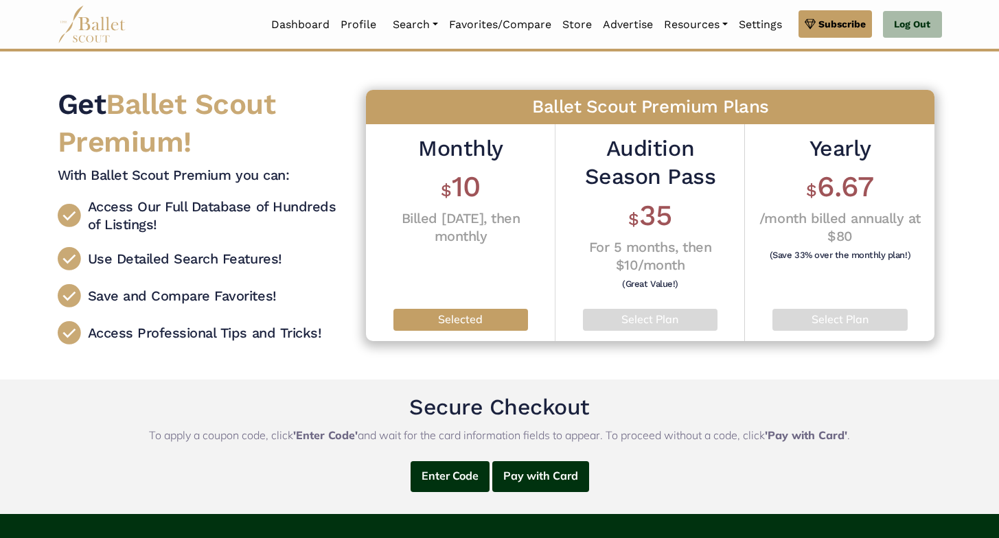
click at [646, 332] on div "Audition Season Pass $ 35 For 5 months, then $10/month (Great Value!) Select Pl…" at bounding box center [651, 232] width 190 height 217
click at [652, 324] on p "Select Plan" at bounding box center [650, 320] width 113 height 18
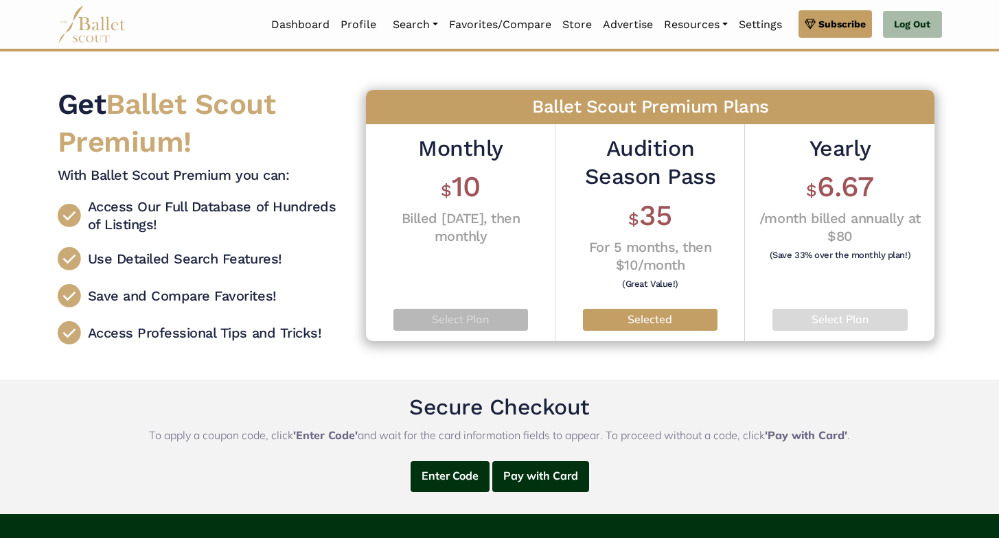
click at [473, 317] on p "Select Plan" at bounding box center [461, 320] width 113 height 18
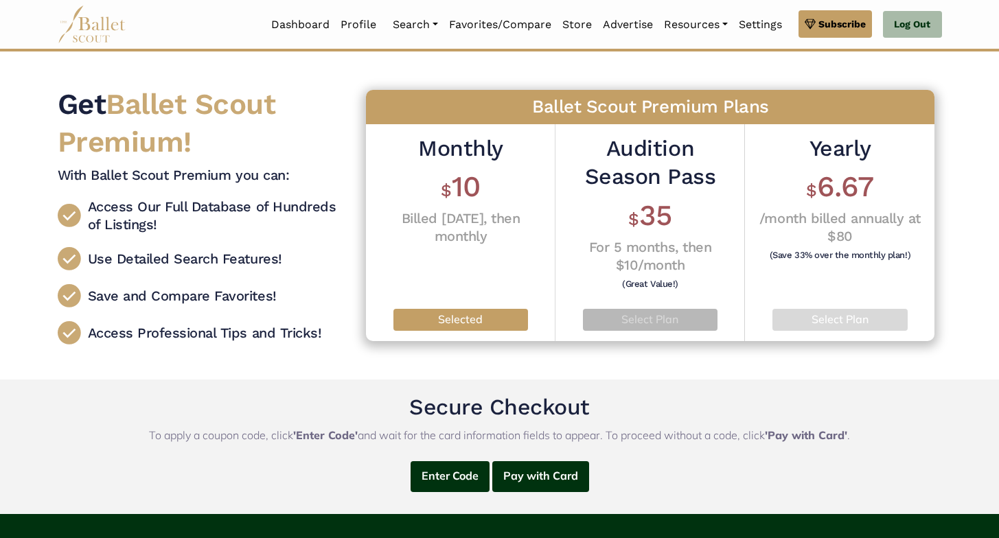
click at [617, 312] on p "Select Plan" at bounding box center [650, 320] width 113 height 18
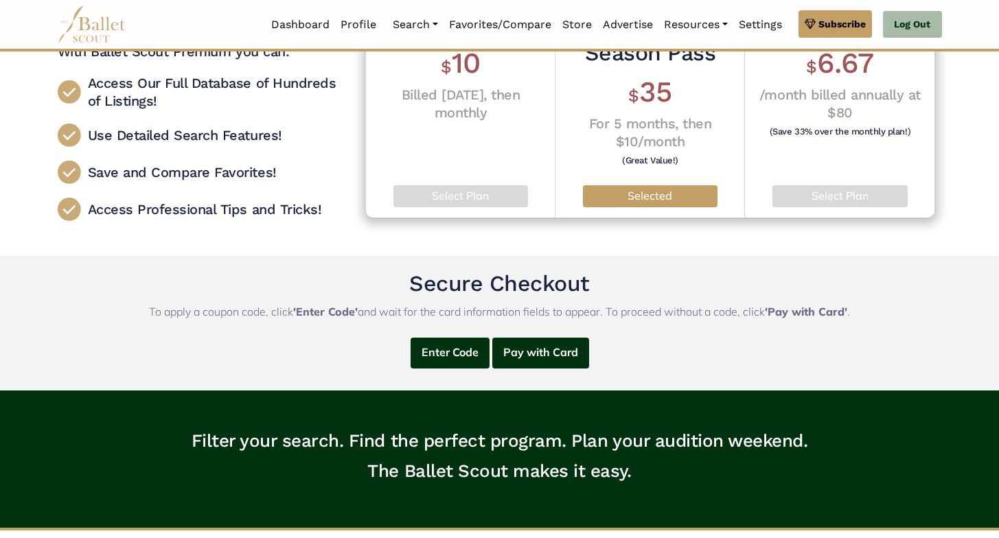
scroll to position [124, 0]
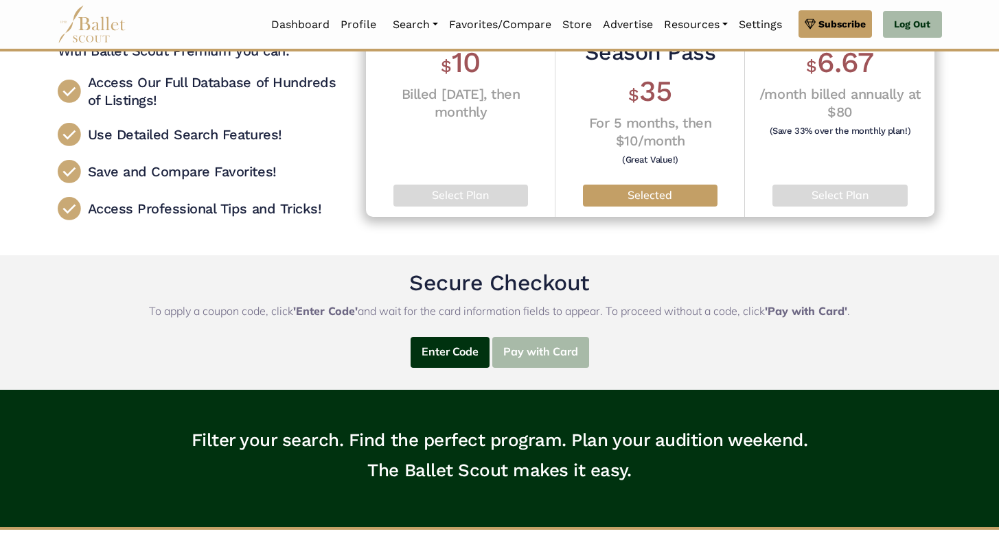
click at [541, 350] on button "Pay with Card" at bounding box center [540, 352] width 97 height 31
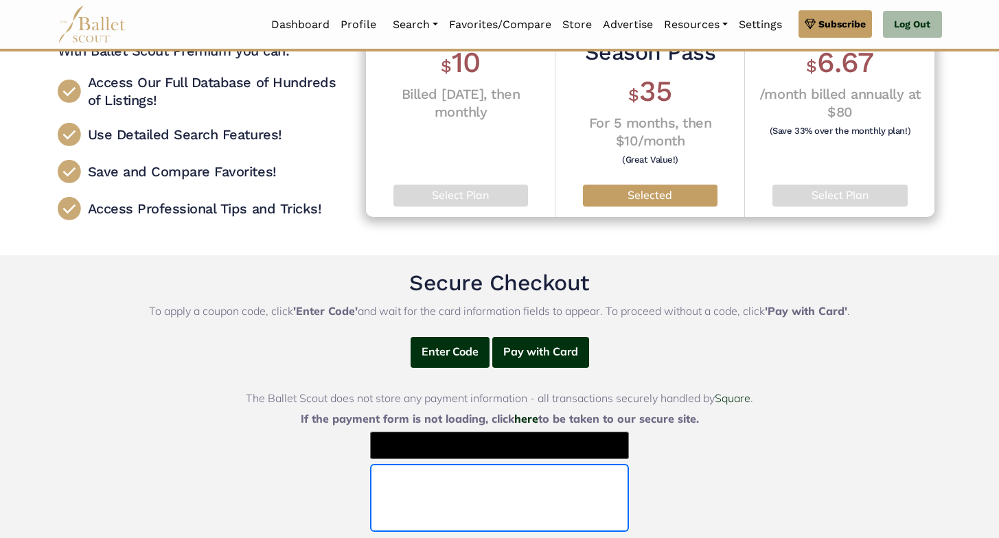
click at [736, 453] on div "Enter Code Pay with Card Coupon Code (case-sensitive): Apply The Ballet Scout d…" at bounding box center [499, 490] width 519 height 306
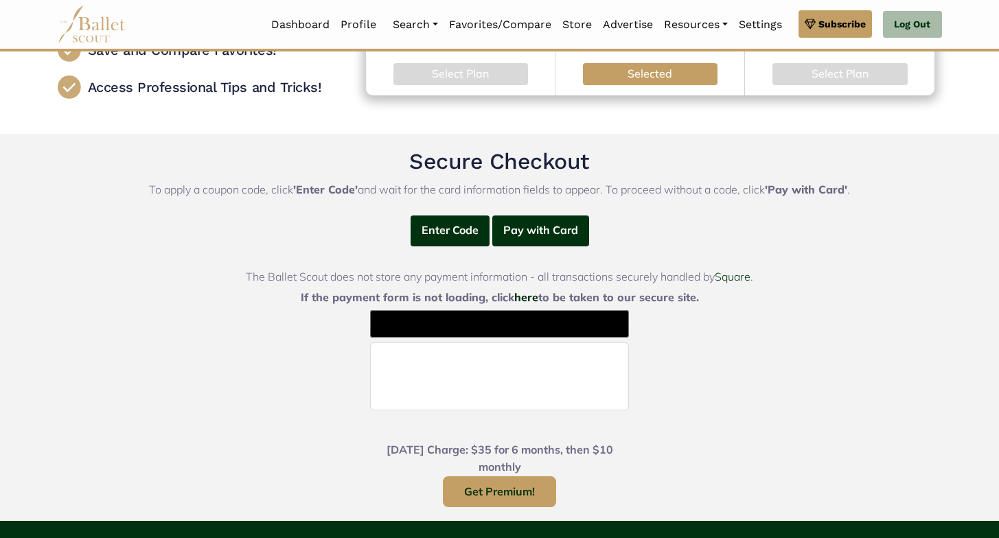
scroll to position [269, 0]
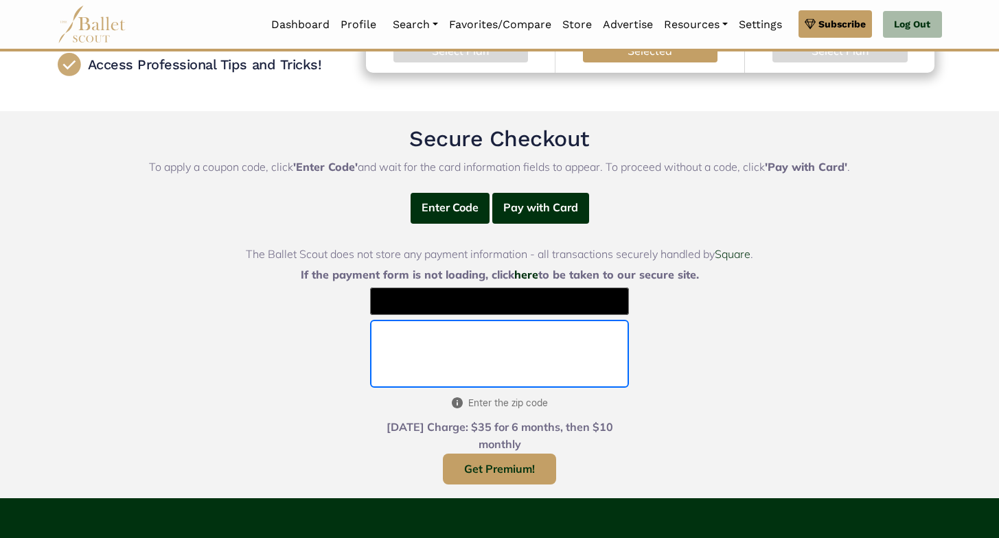
click at [703, 398] on div "Enter Code Pay with Card Coupon Code (case-sensitive): Apply The Ballet Scout d…" at bounding box center [499, 346] width 519 height 306
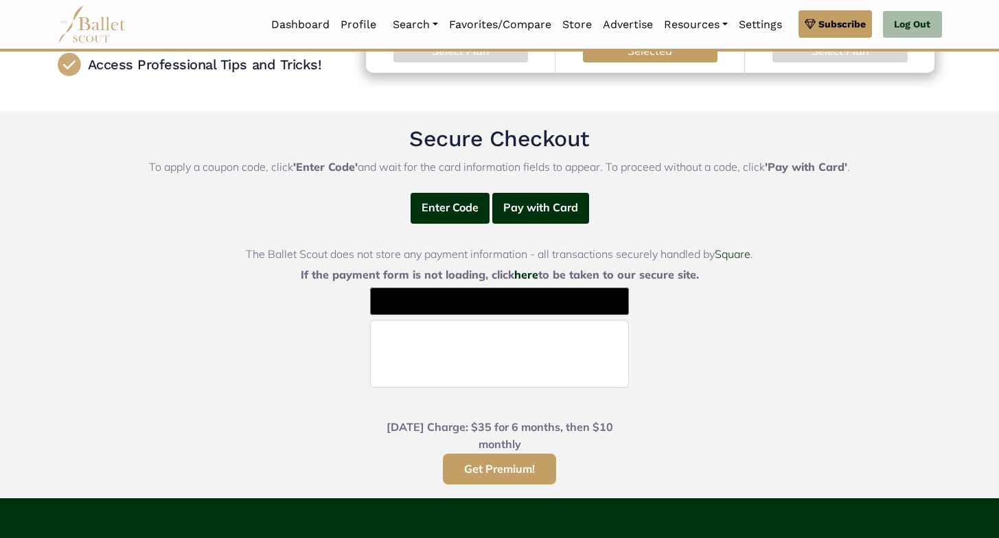
click at [533, 470] on button "Get Premium!" at bounding box center [499, 469] width 113 height 31
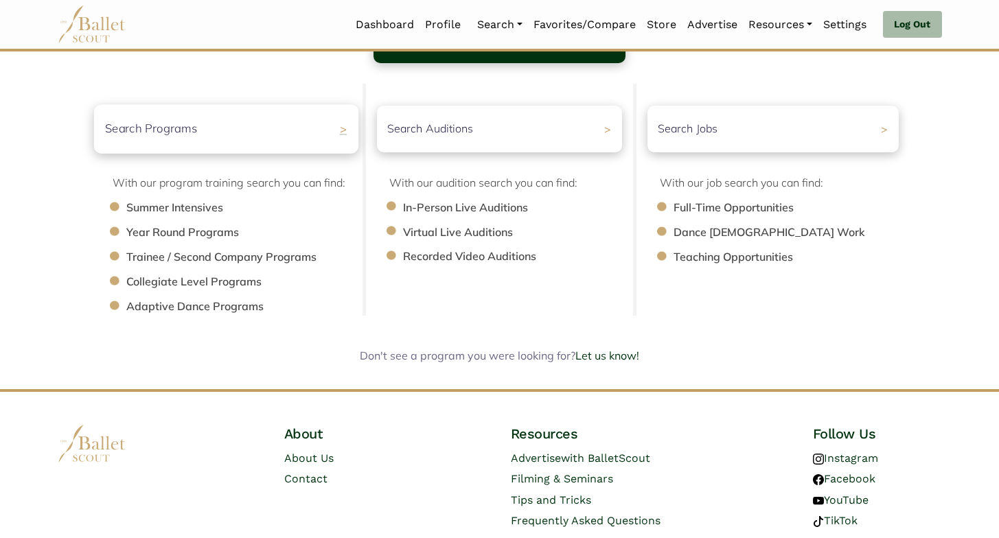
scroll to position [141, 0]
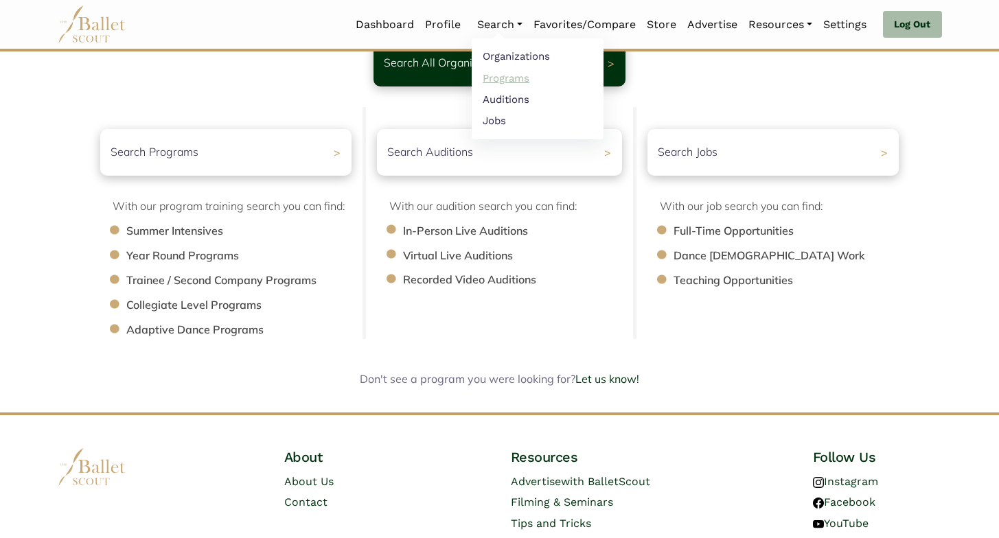
click at [509, 76] on link "Programs" at bounding box center [538, 77] width 132 height 21
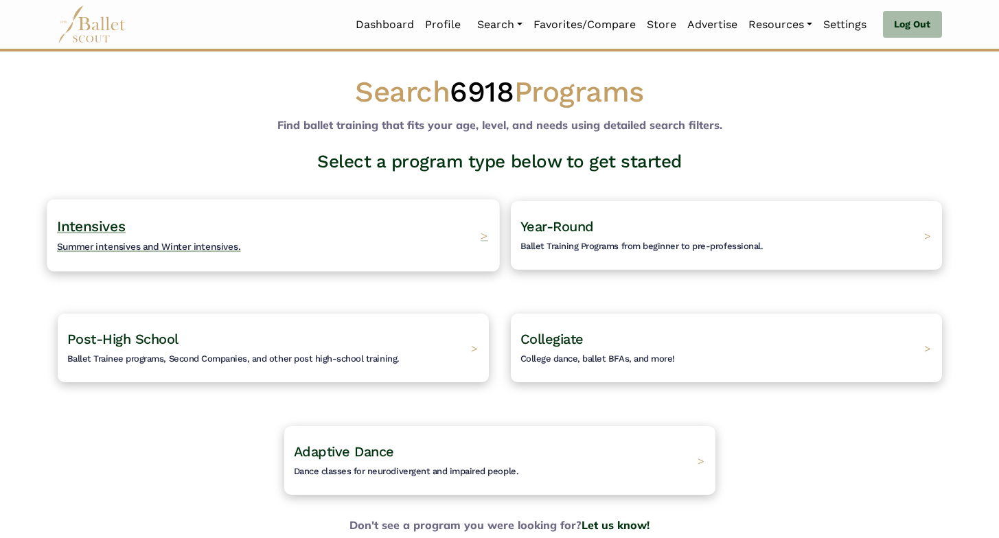
click at [433, 242] on div "Intensives Summer intensives and Winter intensives. >" at bounding box center [273, 235] width 453 height 72
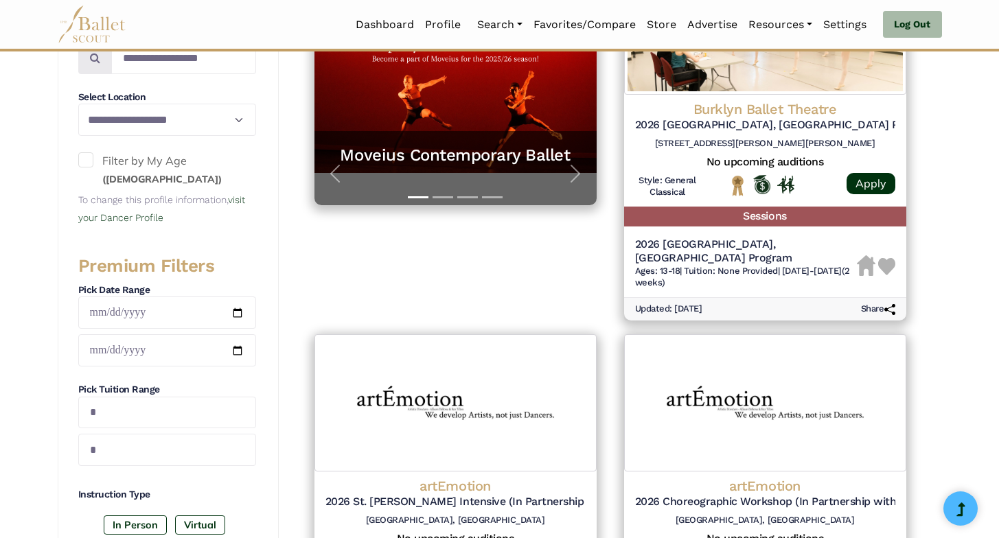
scroll to position [342, 0]
click at [244, 314] on input "date" at bounding box center [167, 312] width 178 height 32
click at [240, 314] on input "date" at bounding box center [167, 312] width 178 height 32
type input "**********"
click at [240, 352] on input "date" at bounding box center [167, 350] width 178 height 32
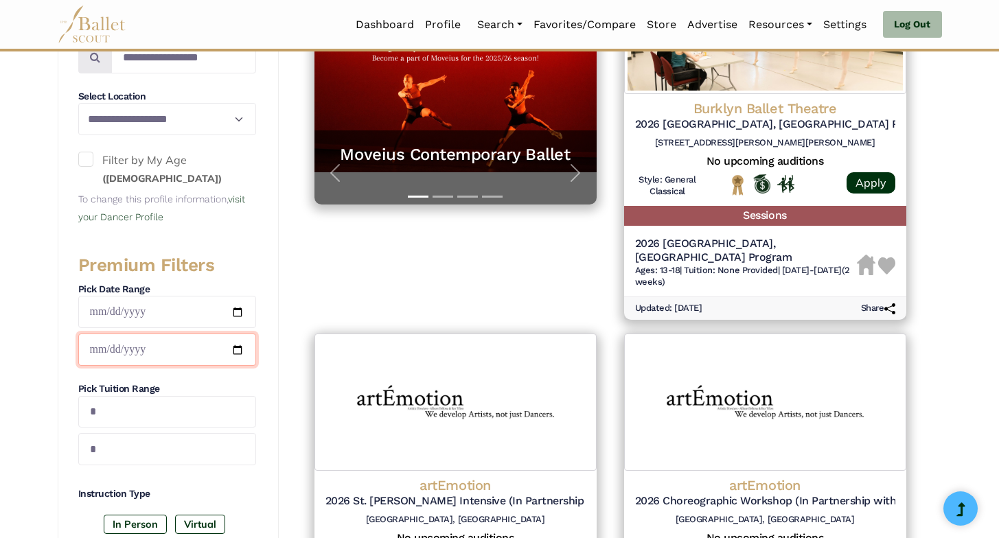
type input "**********"
click at [276, 343] on div "**********" at bounding box center [168, 478] width 221 height 1007
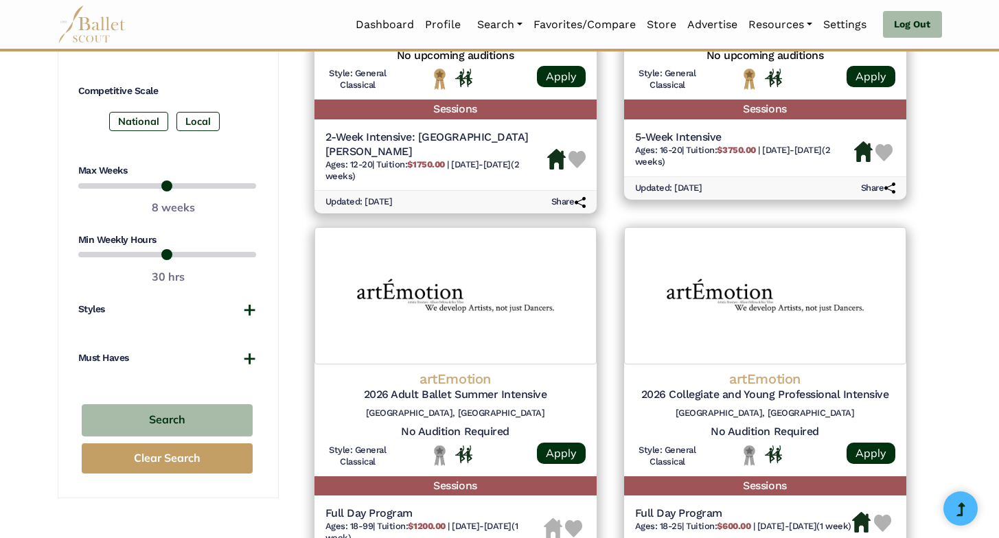
scroll to position [824, 0]
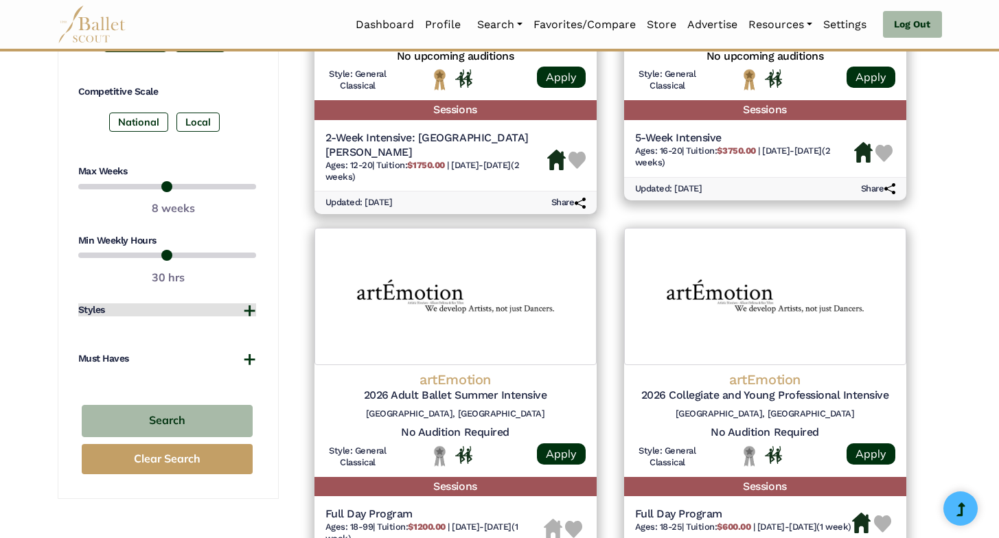
click at [247, 314] on button "Styles" at bounding box center [167, 311] width 178 height 14
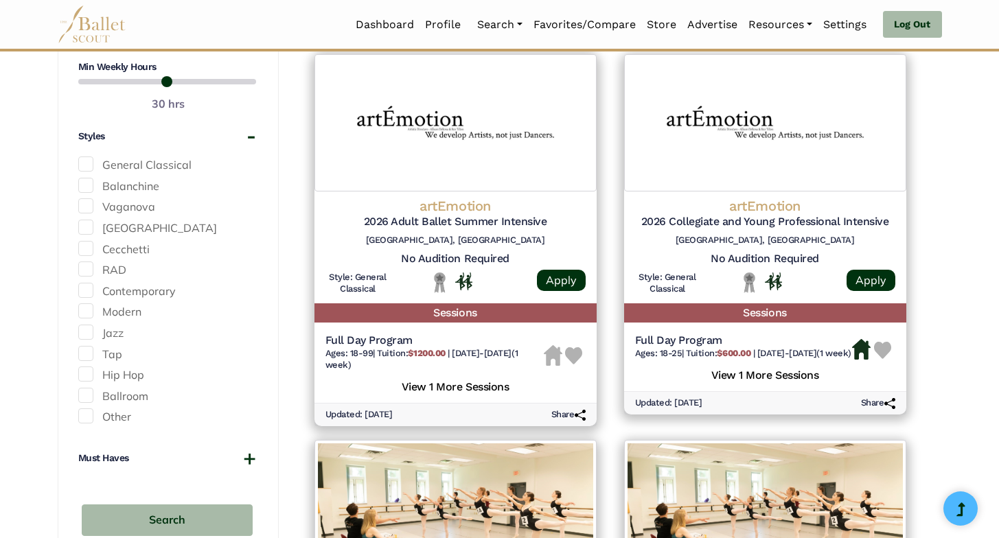
scroll to position [1002, 0]
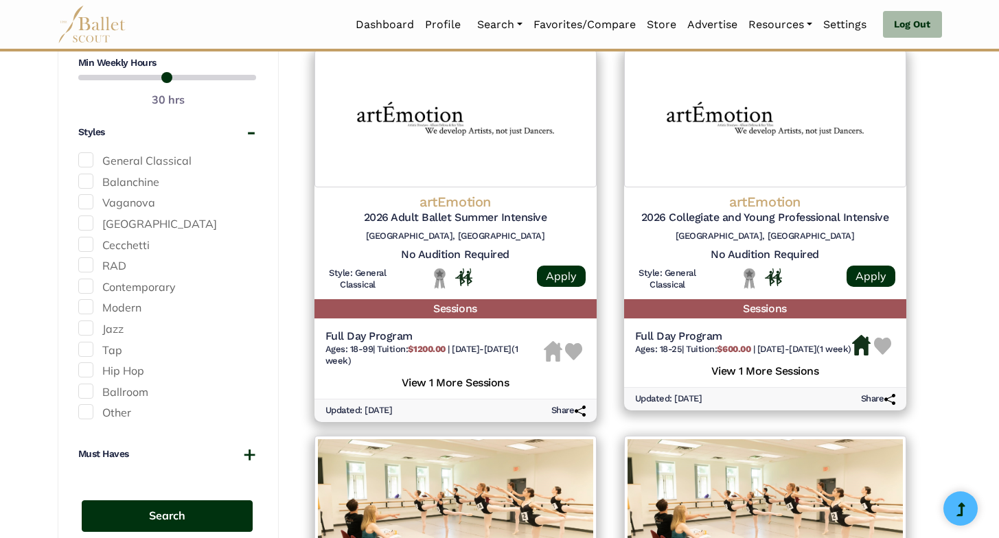
click at [187, 513] on button "Search" at bounding box center [167, 517] width 171 height 32
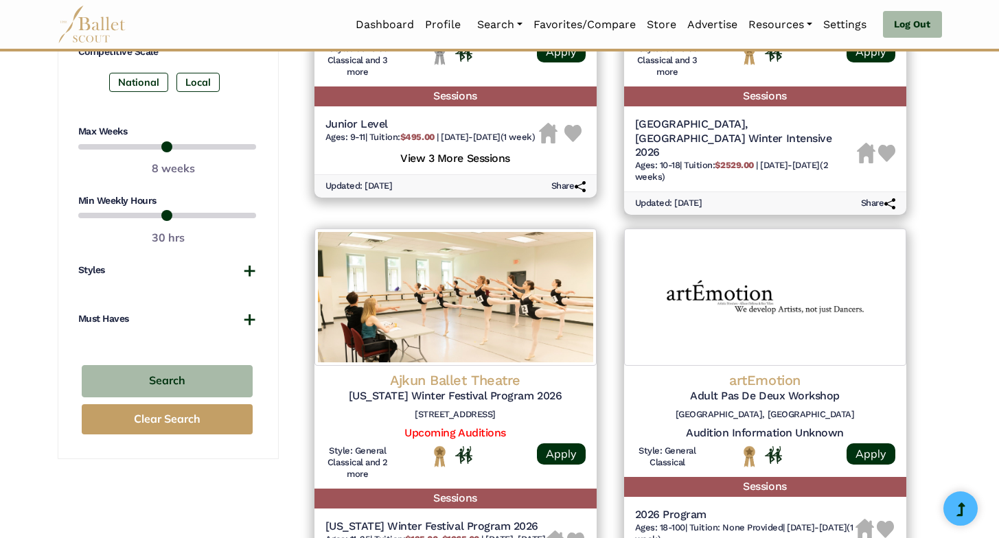
scroll to position [863, 0]
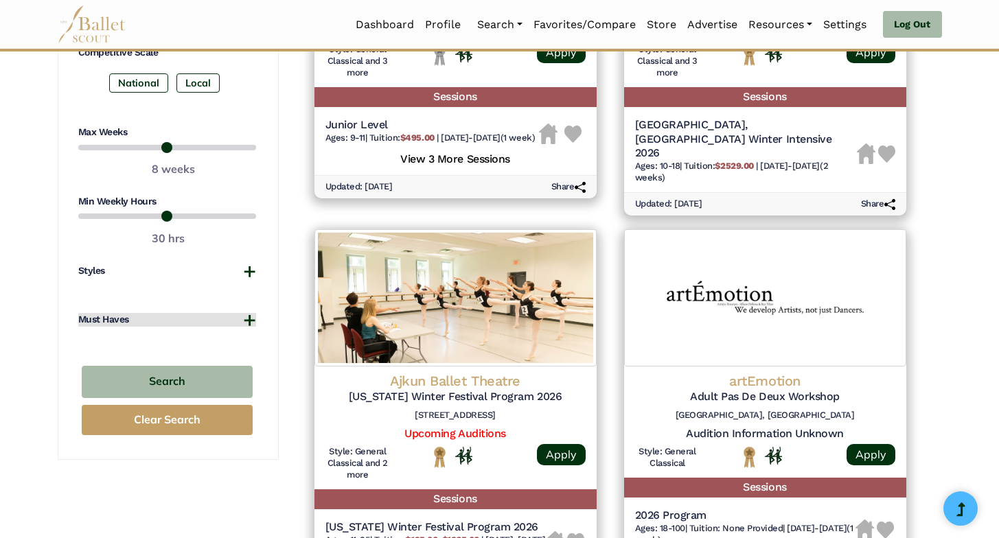
click at [254, 323] on button "Must Haves" at bounding box center [167, 320] width 178 height 14
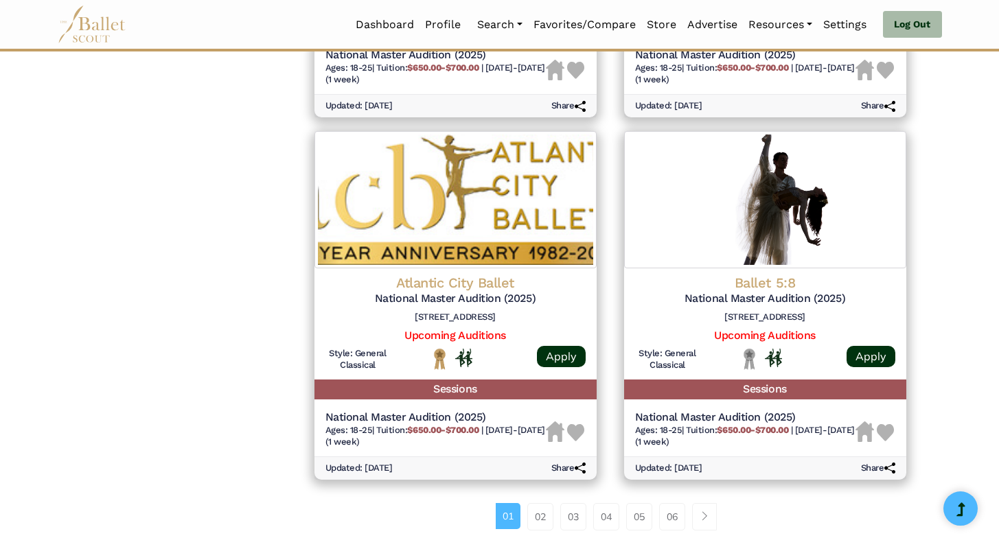
scroll to position [1904, 0]
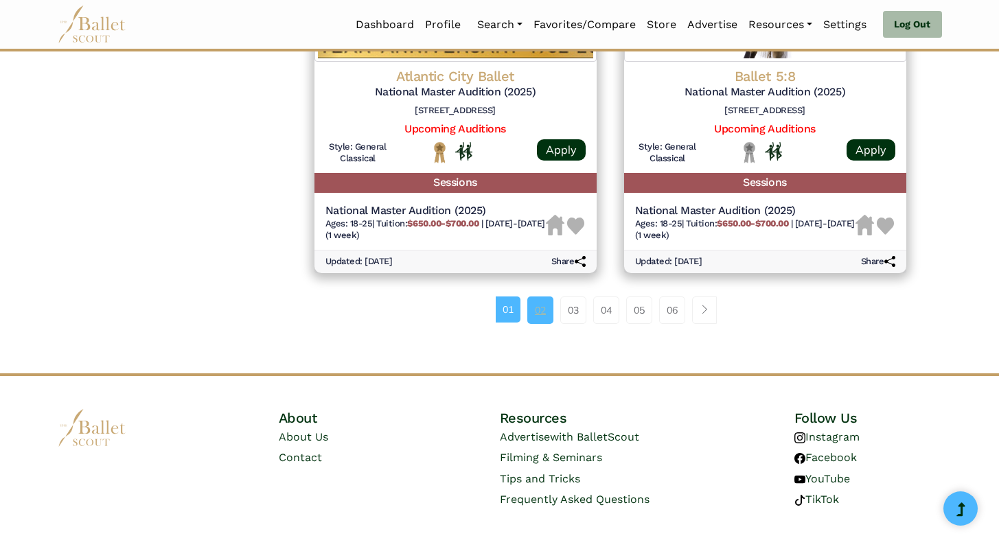
click at [543, 297] on link "02" at bounding box center [540, 310] width 26 height 27
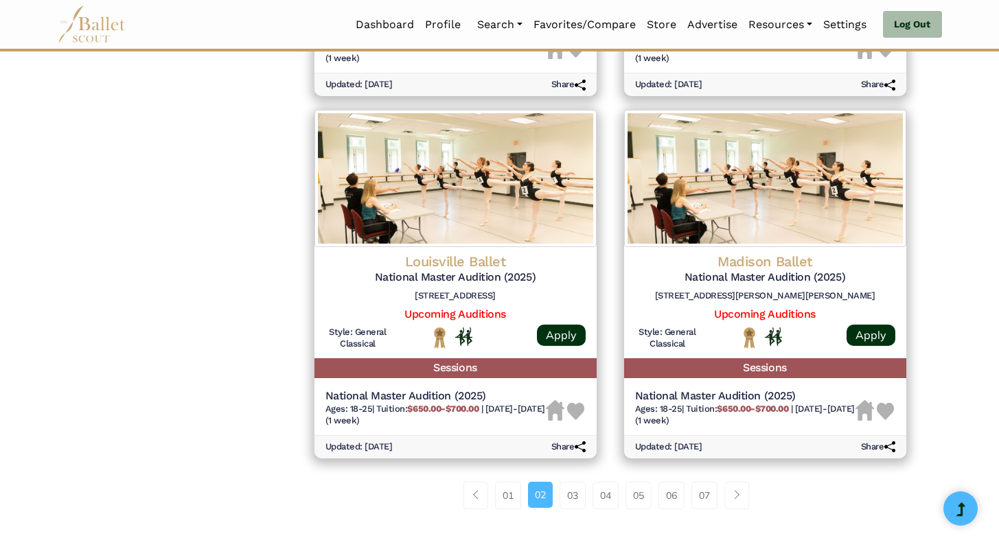
scroll to position [1643, 0]
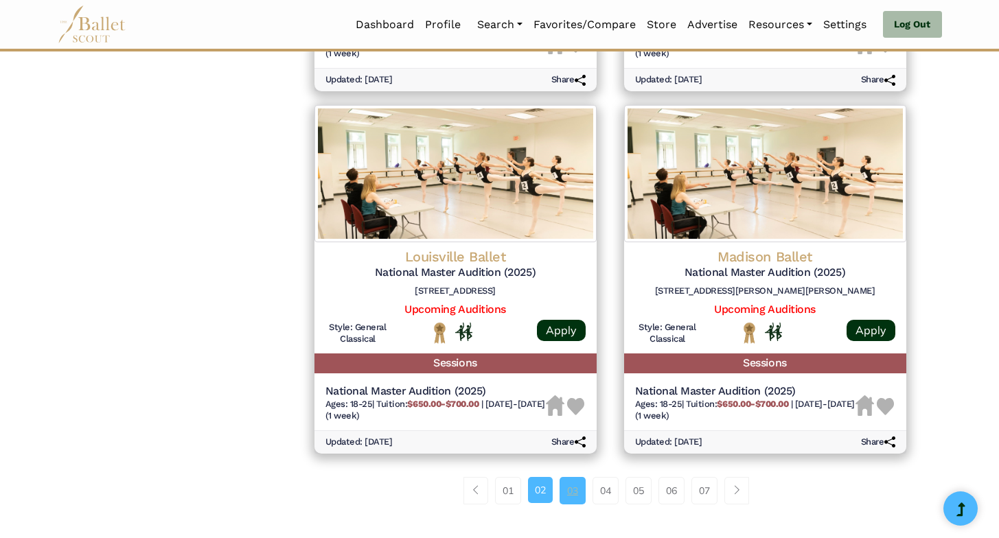
click at [577, 486] on link "03" at bounding box center [573, 490] width 26 height 27
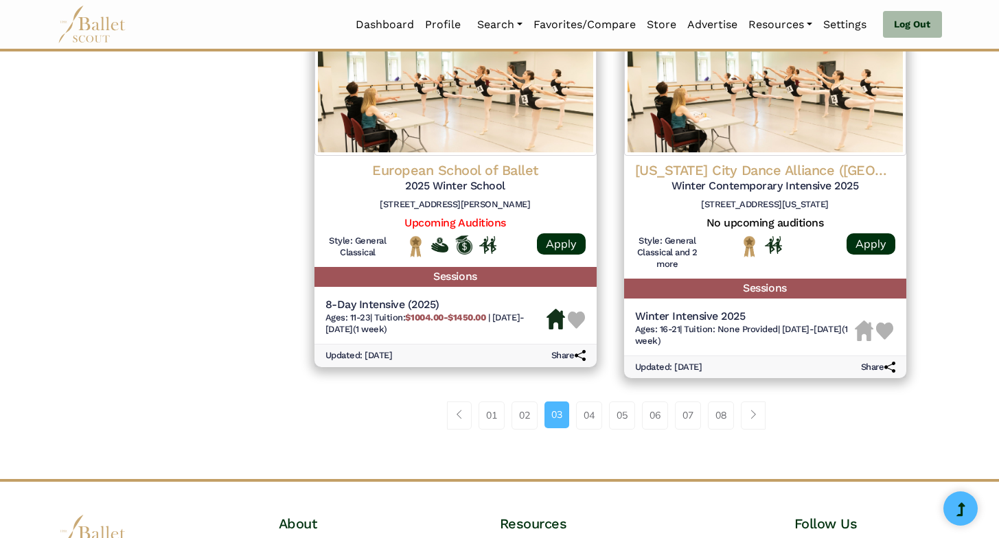
scroll to position [1745, 0]
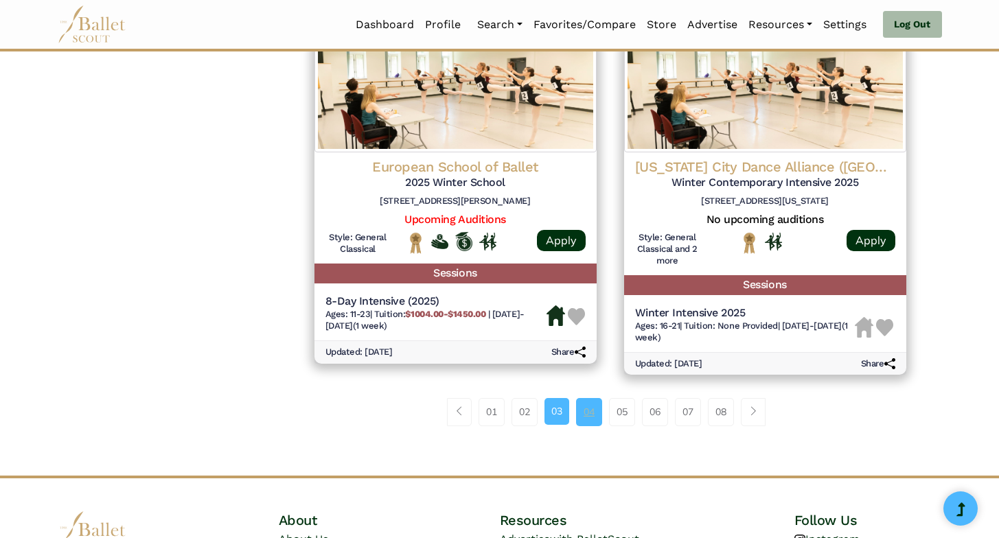
click at [591, 413] on link "04" at bounding box center [589, 411] width 26 height 27
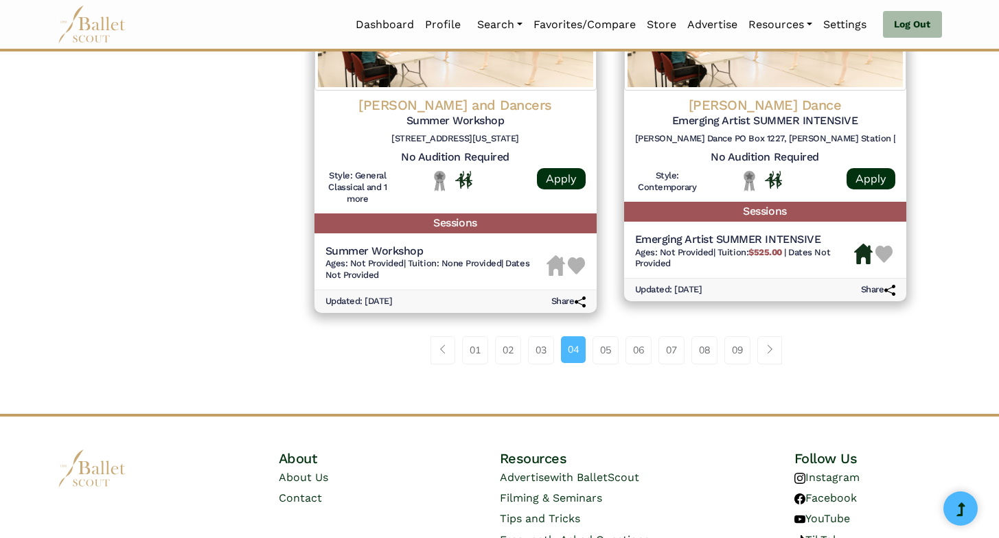
scroll to position [1847, 0]
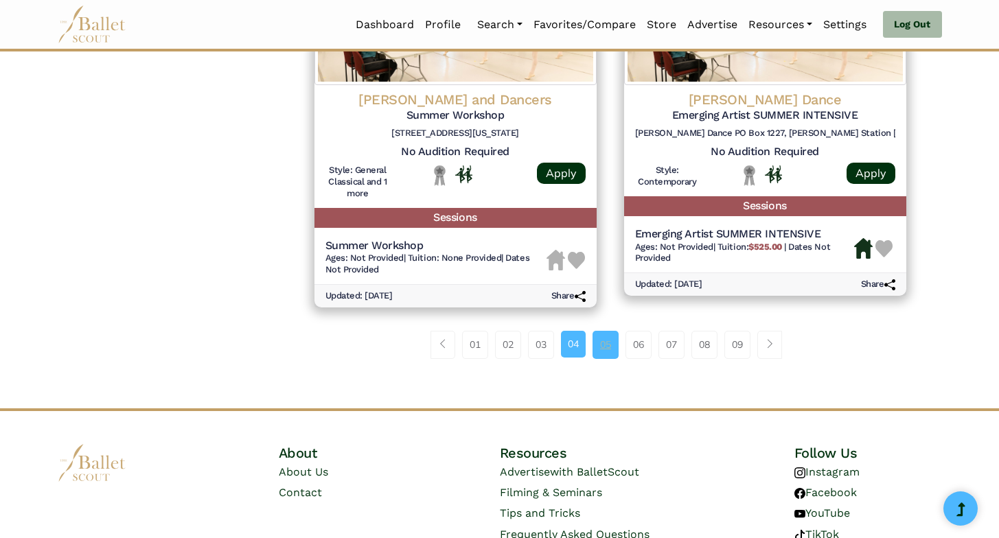
click at [607, 343] on link "05" at bounding box center [606, 344] width 26 height 27
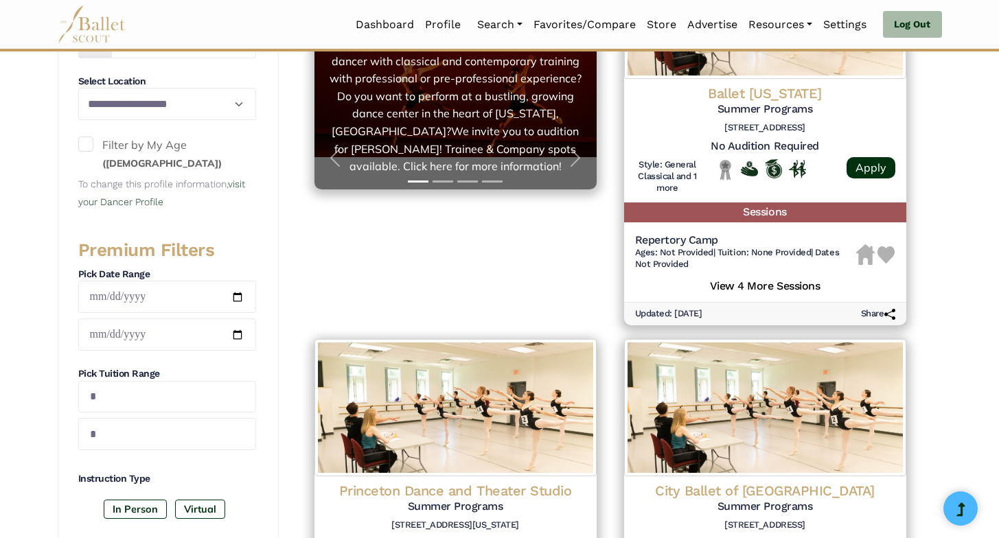
scroll to position [359, 0]
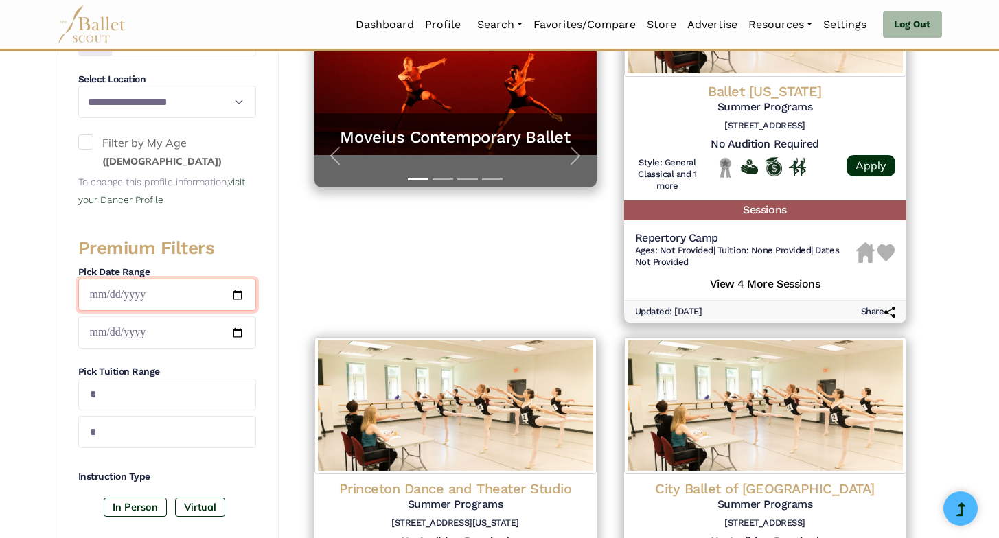
click at [240, 293] on input "**********" at bounding box center [167, 295] width 178 height 32
click at [235, 333] on input "**********" at bounding box center [167, 333] width 178 height 32
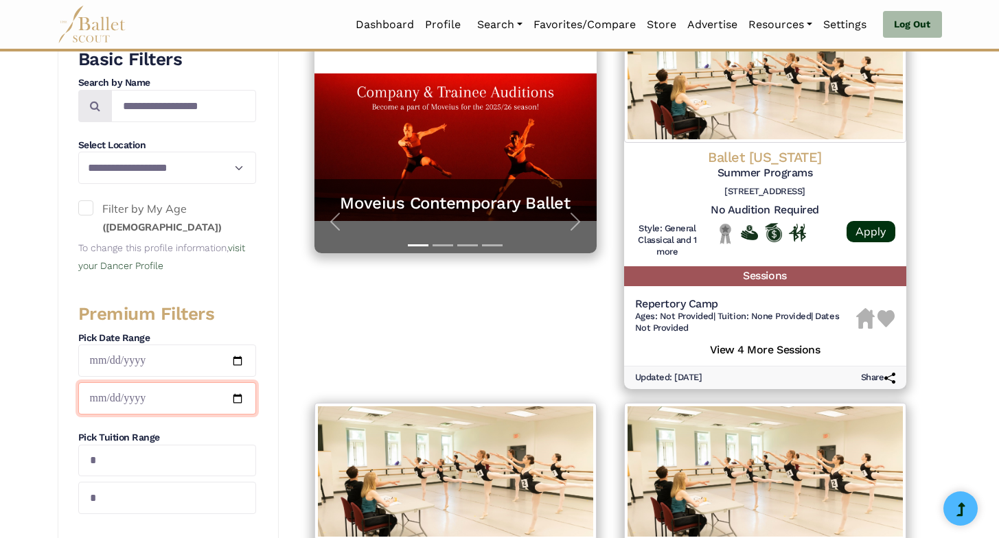
scroll to position [0, 0]
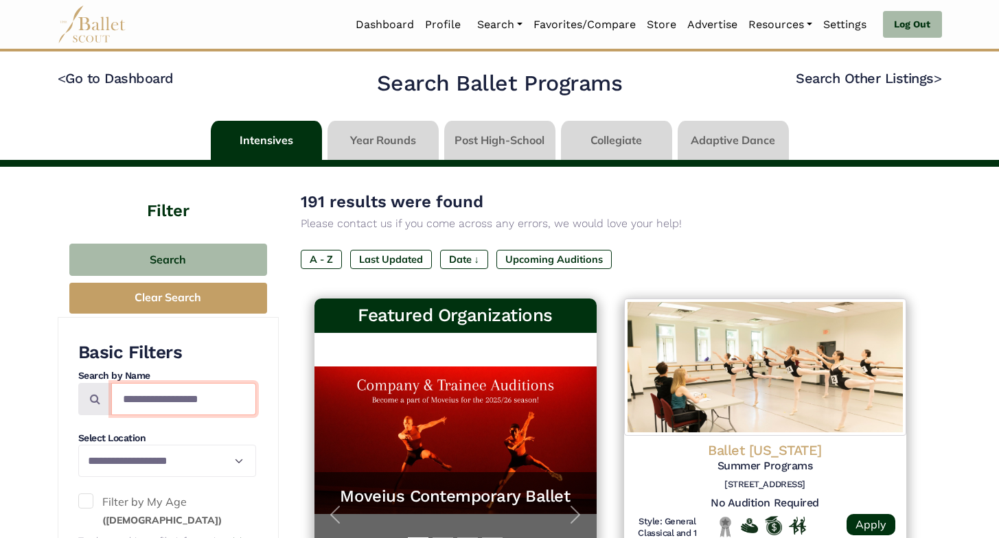
click at [149, 407] on input "Search by names..." at bounding box center [183, 399] width 145 height 32
type input "******"
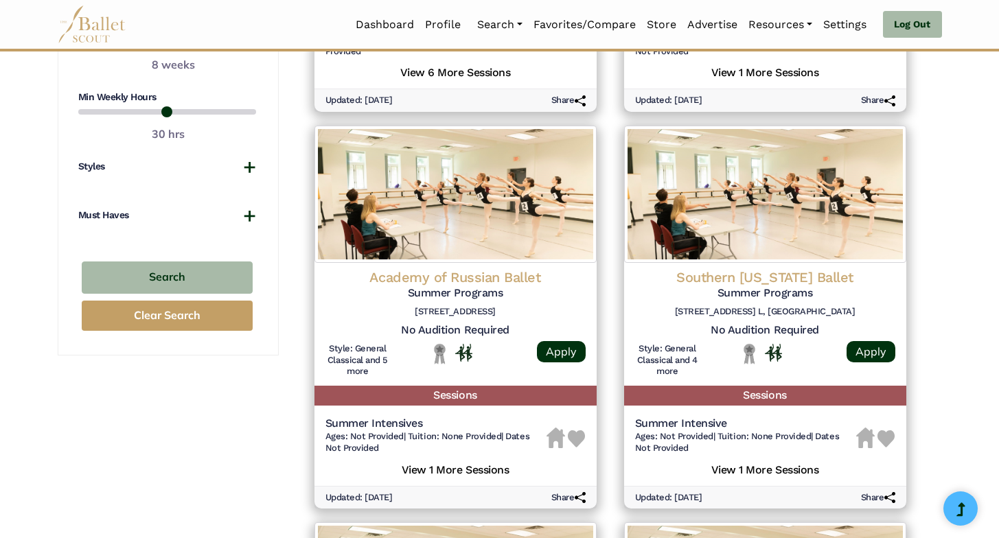
scroll to position [965, 0]
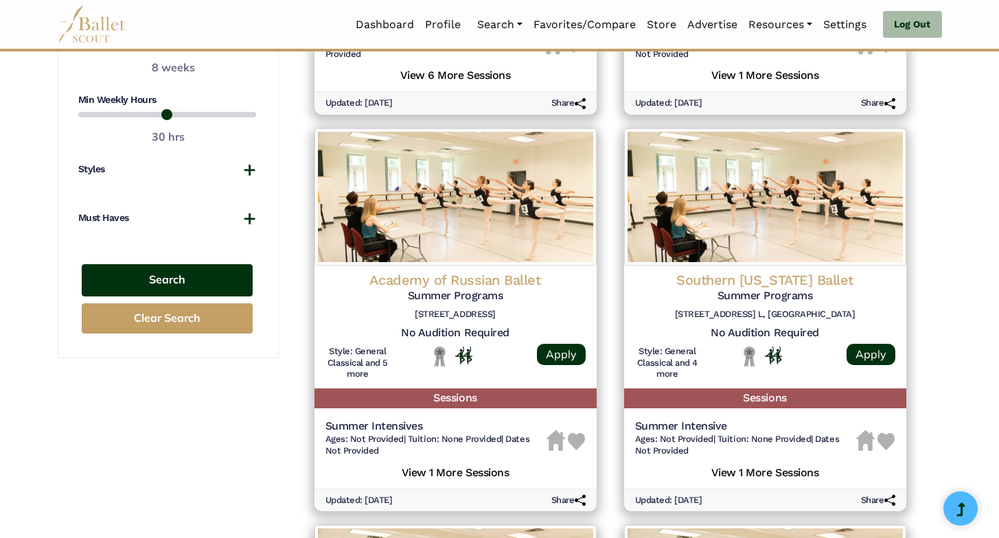
click at [192, 277] on button "Search" at bounding box center [167, 280] width 171 height 32
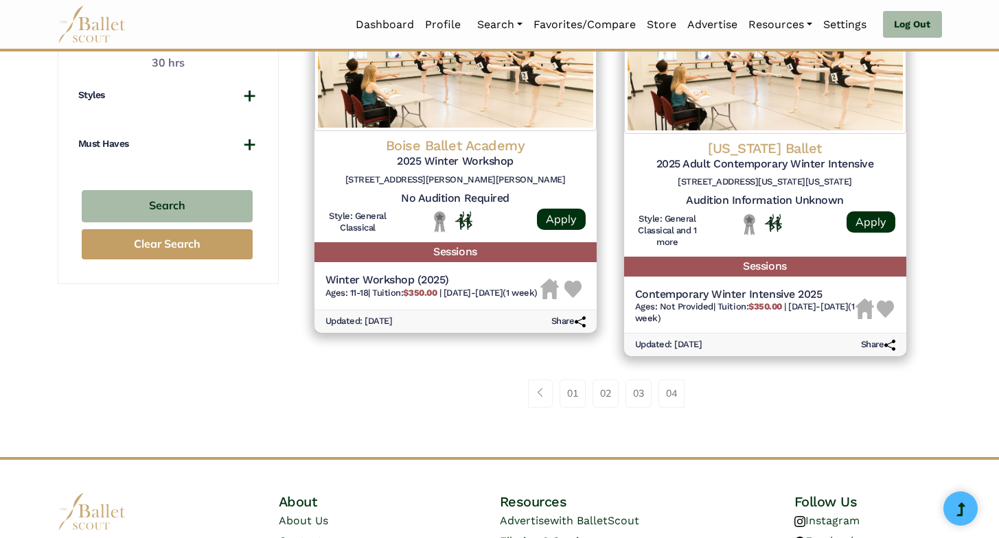
scroll to position [1056, 0]
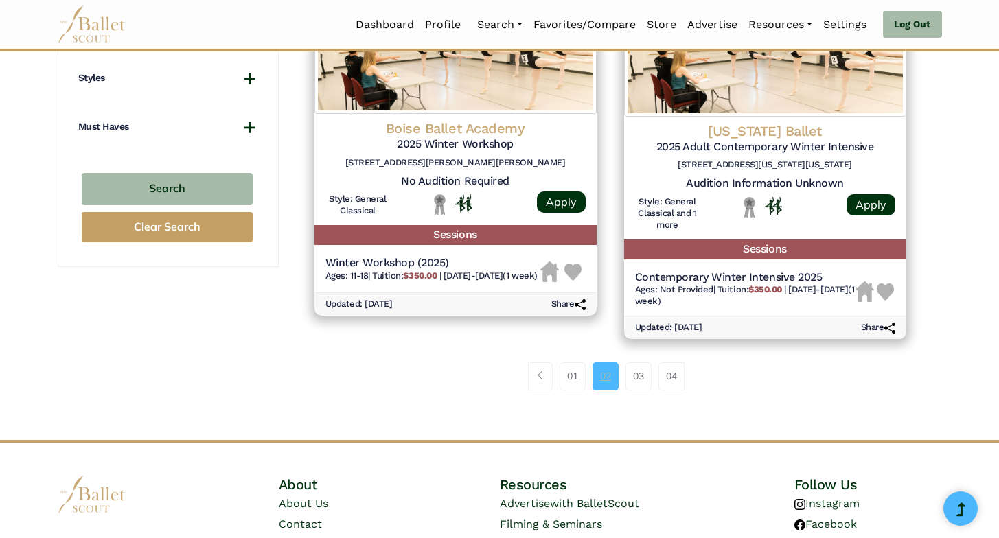
click at [612, 374] on link "02" at bounding box center [606, 376] width 26 height 27
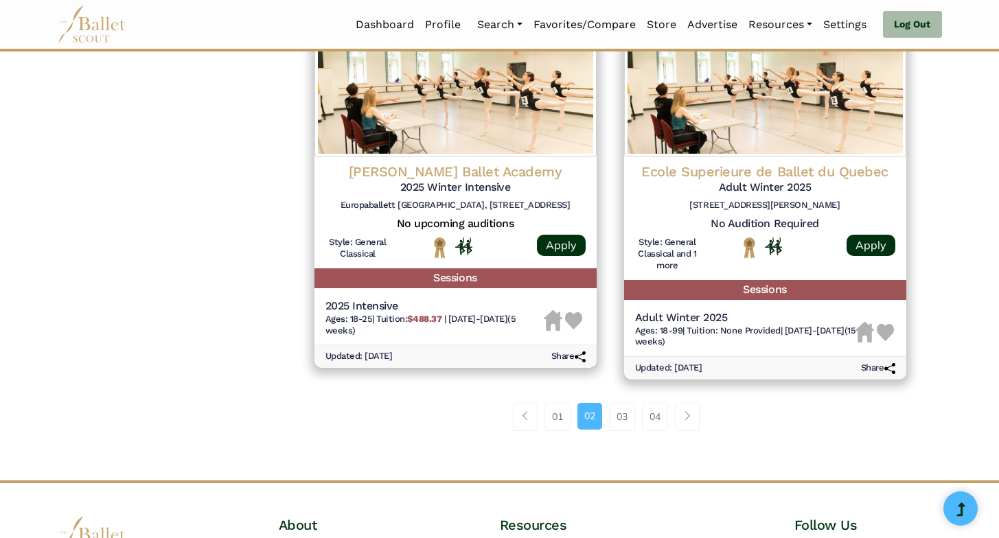
scroll to position [1756, 0]
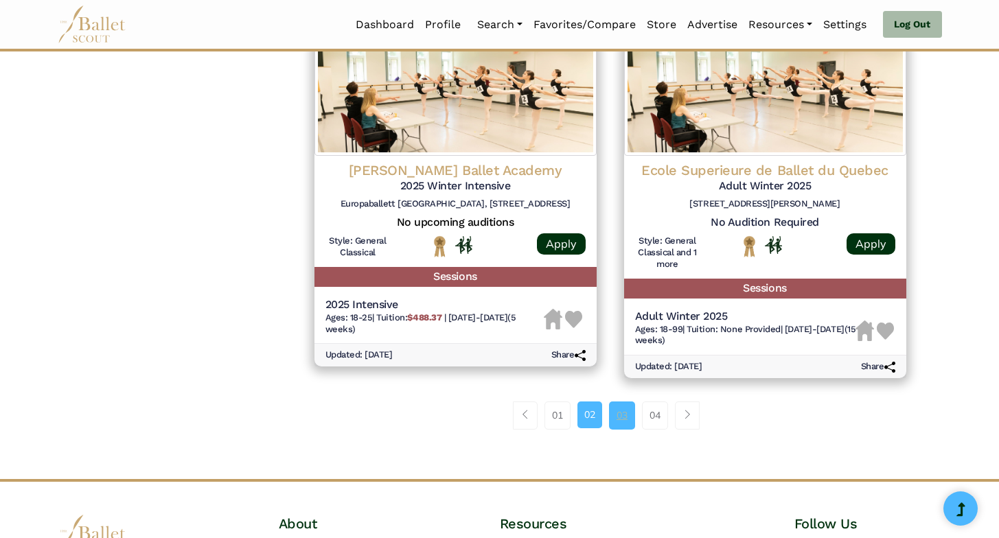
click at [613, 429] on link "03" at bounding box center [622, 415] width 26 height 27
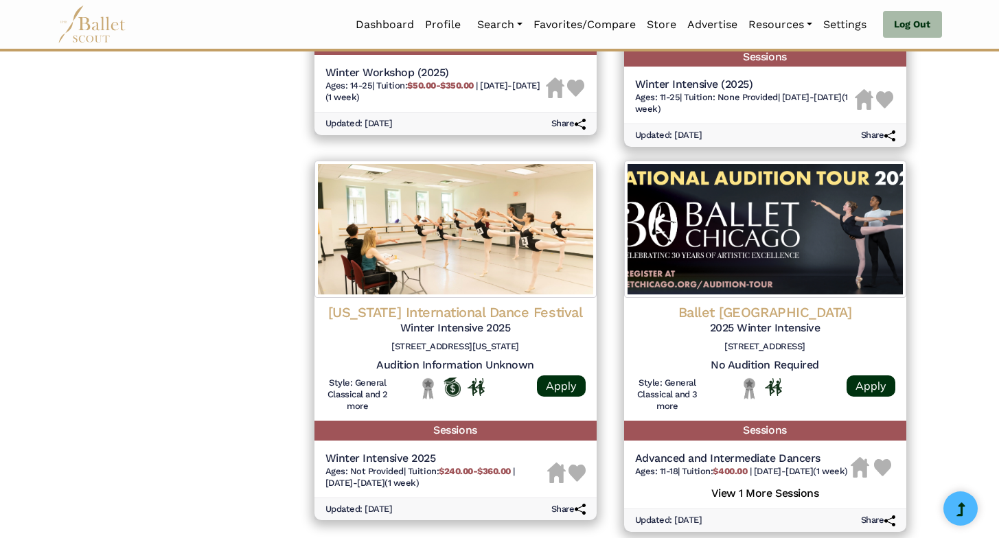
scroll to position [1635, 0]
